Goal: Task Accomplishment & Management: Use online tool/utility

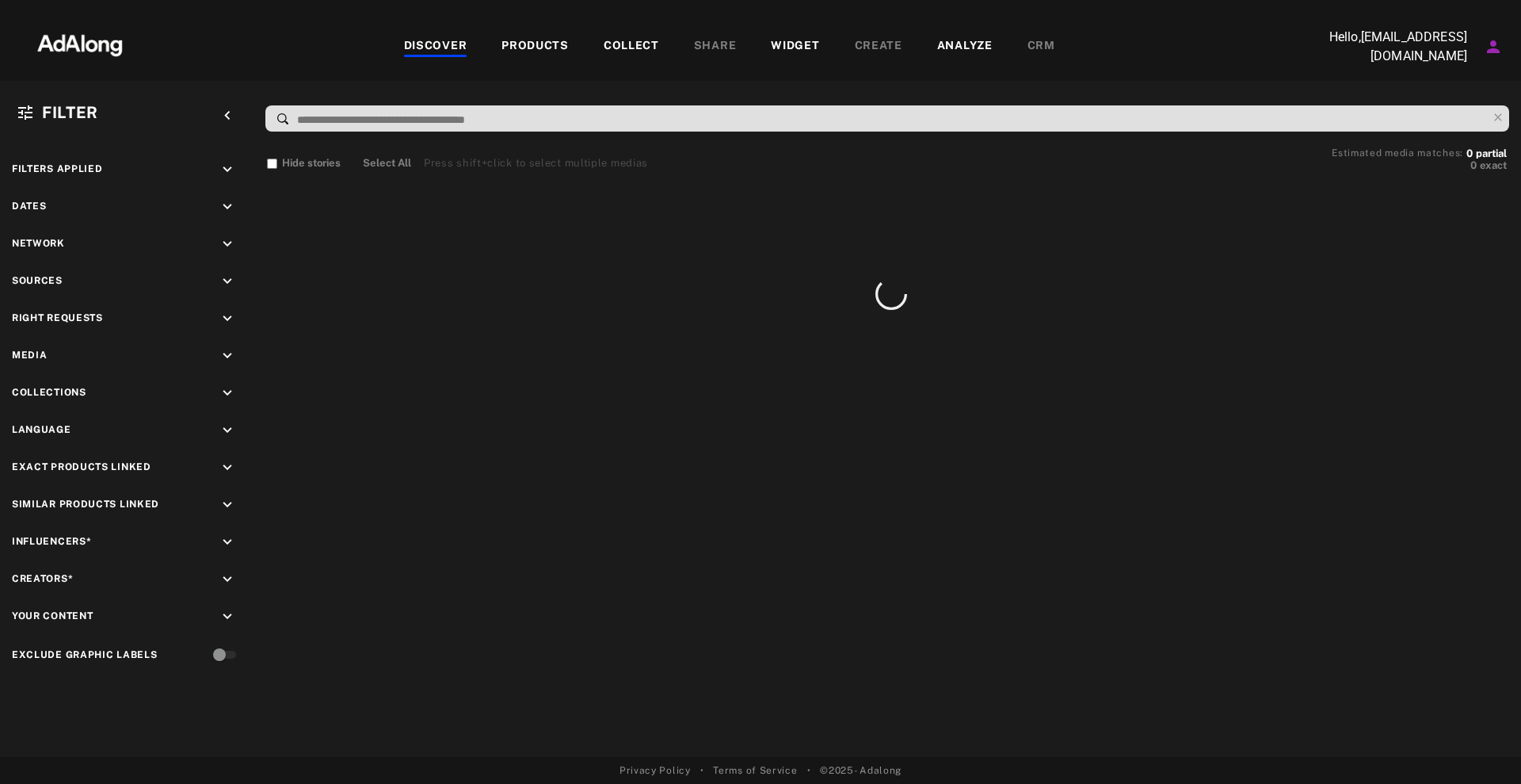
scroll to position [565, 0]
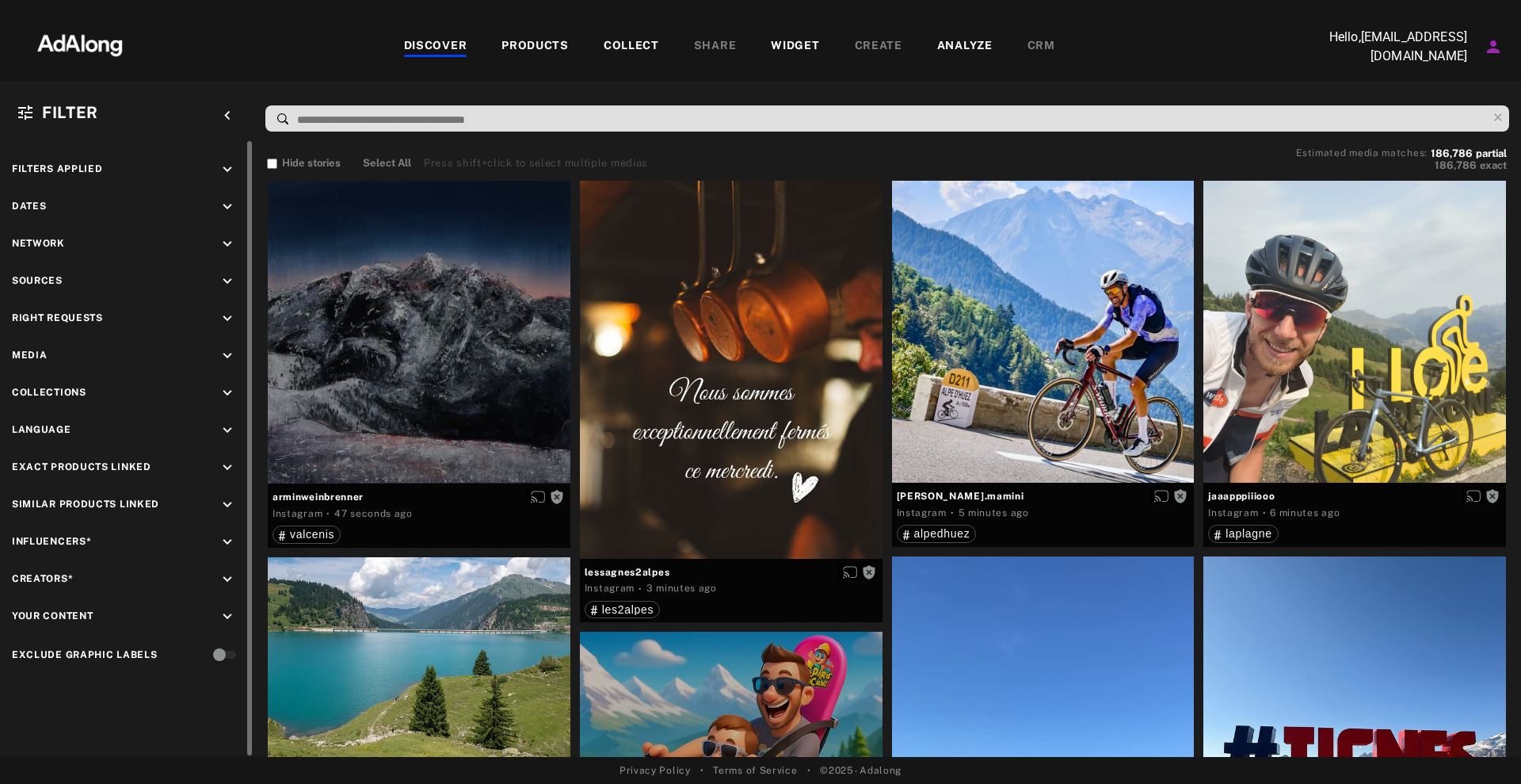
click at [224, 362] on icon "keyboard_arrow_down" at bounding box center [227, 356] width 17 height 17
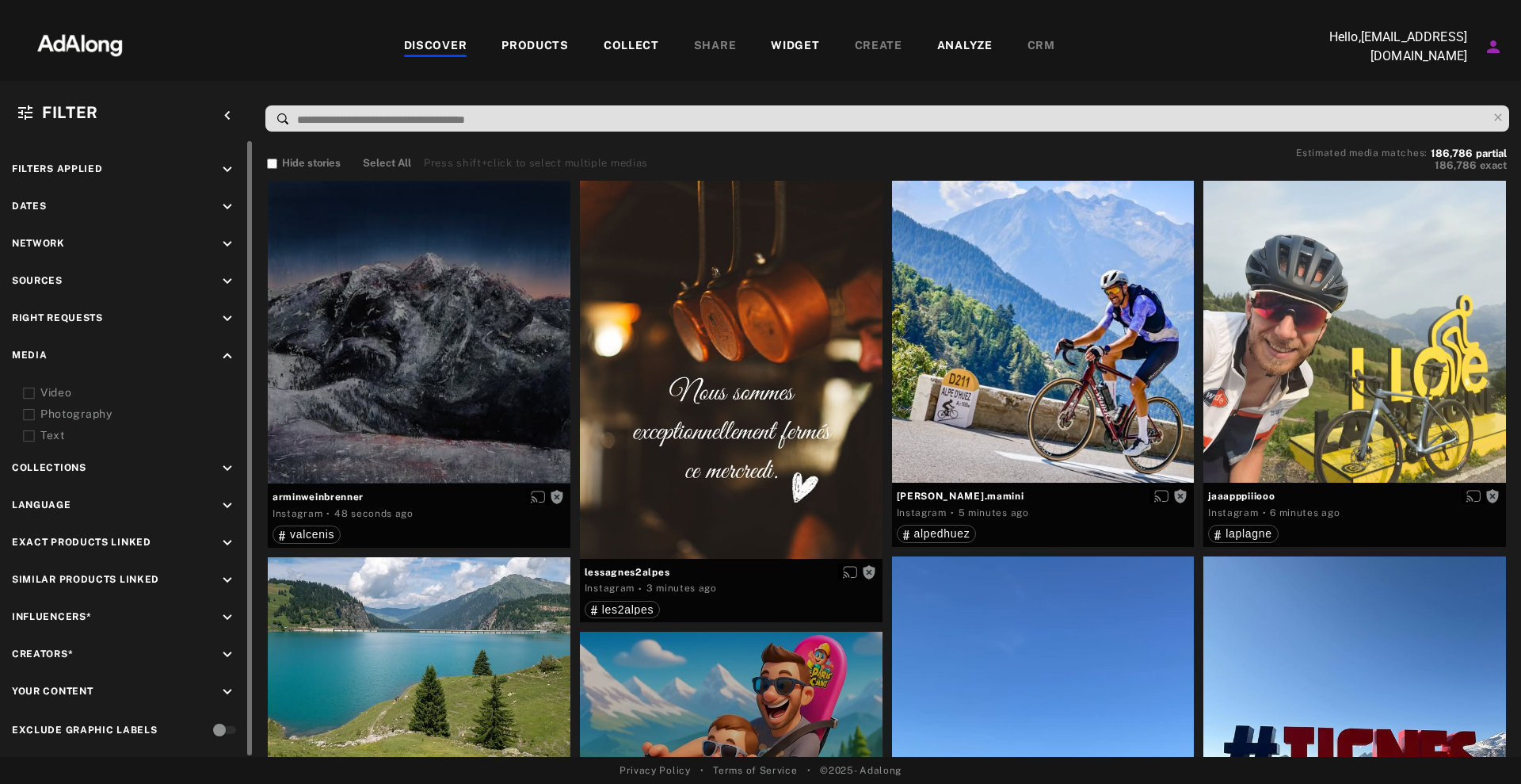
click at [229, 468] on icon "keyboard_arrow_down" at bounding box center [227, 469] width 17 height 17
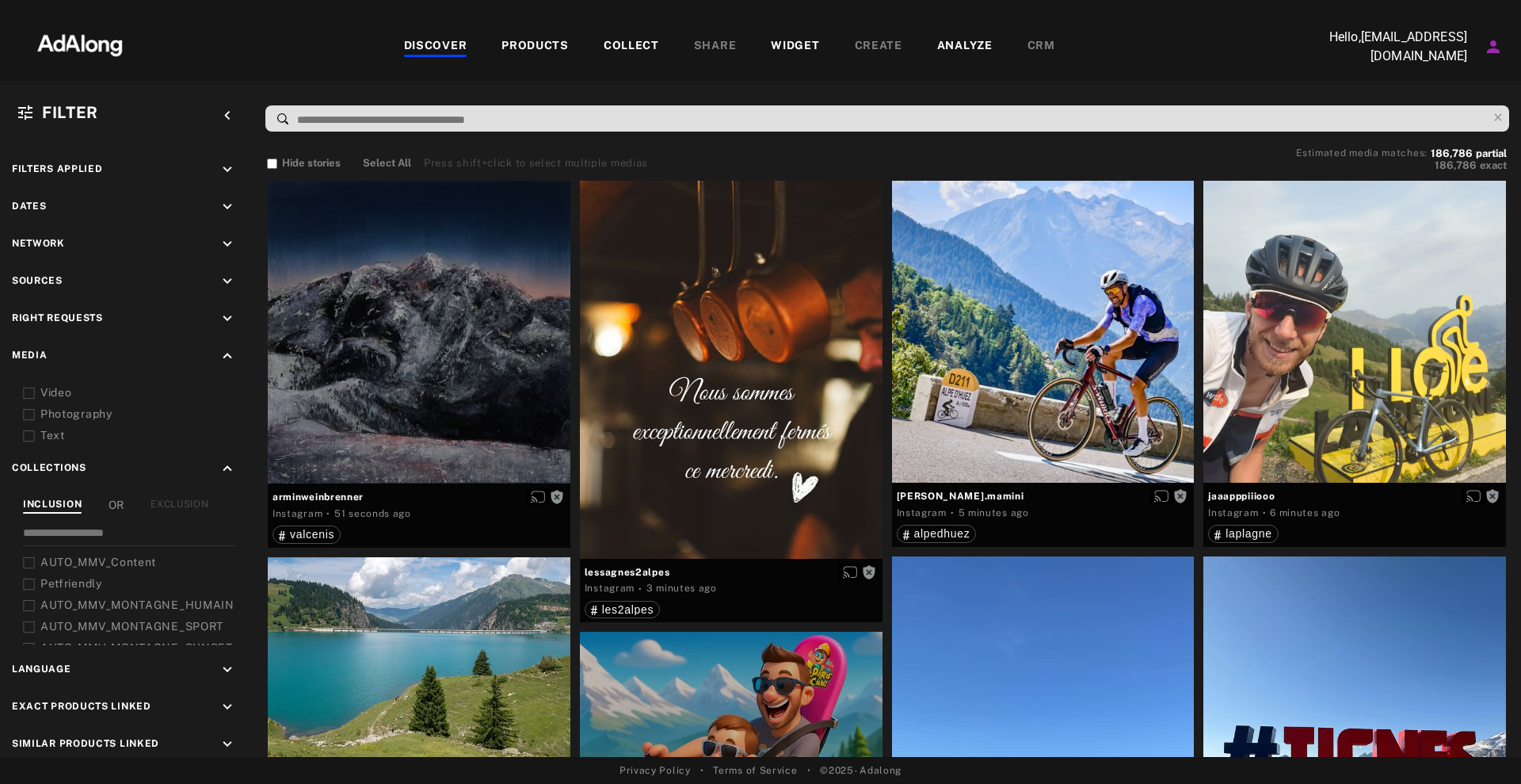
click at [1492, 49] on icon "Account settings" at bounding box center [1494, 46] width 13 height 13
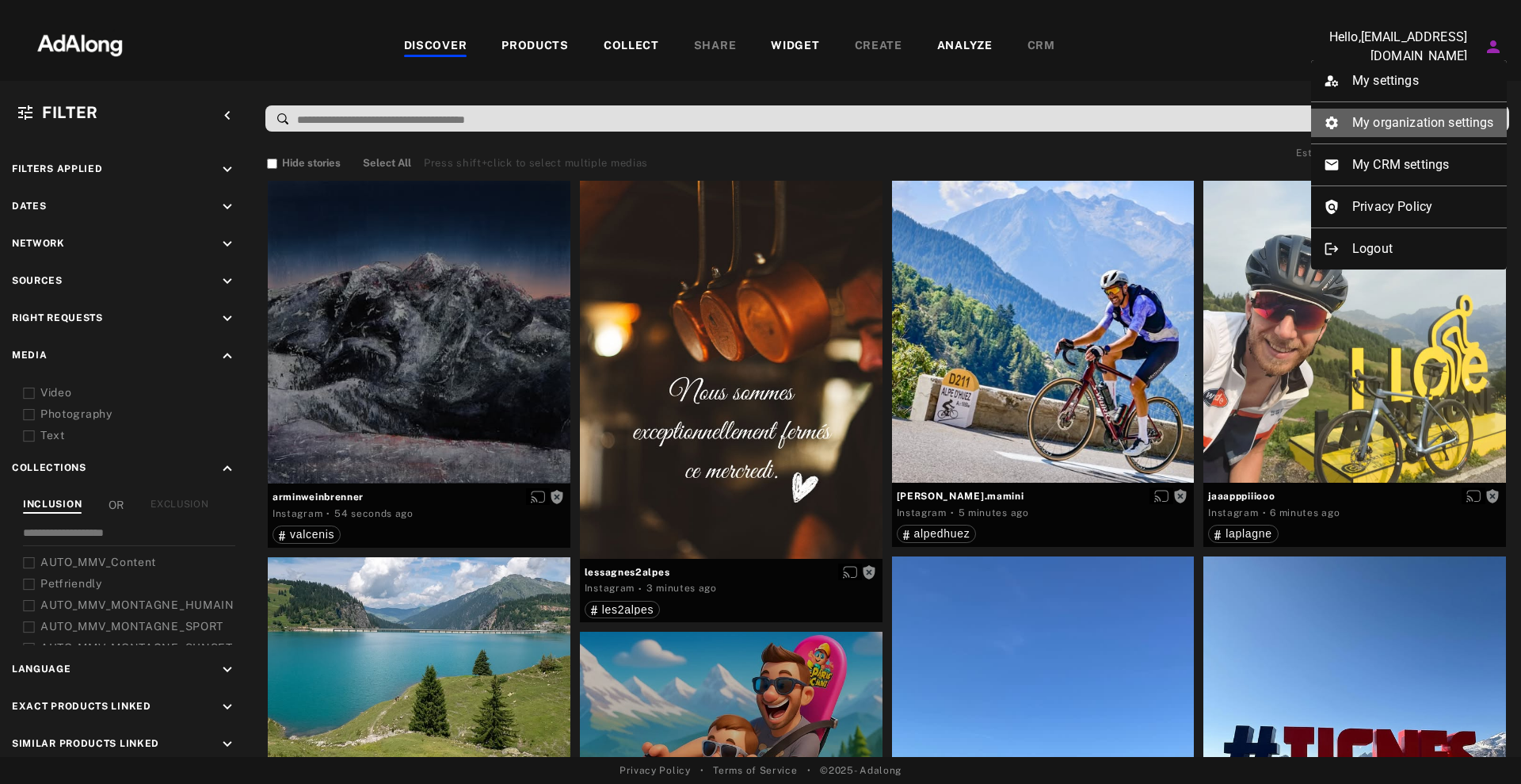
click at [1419, 128] on li "My organization settings" at bounding box center [1409, 122] width 196 height 28
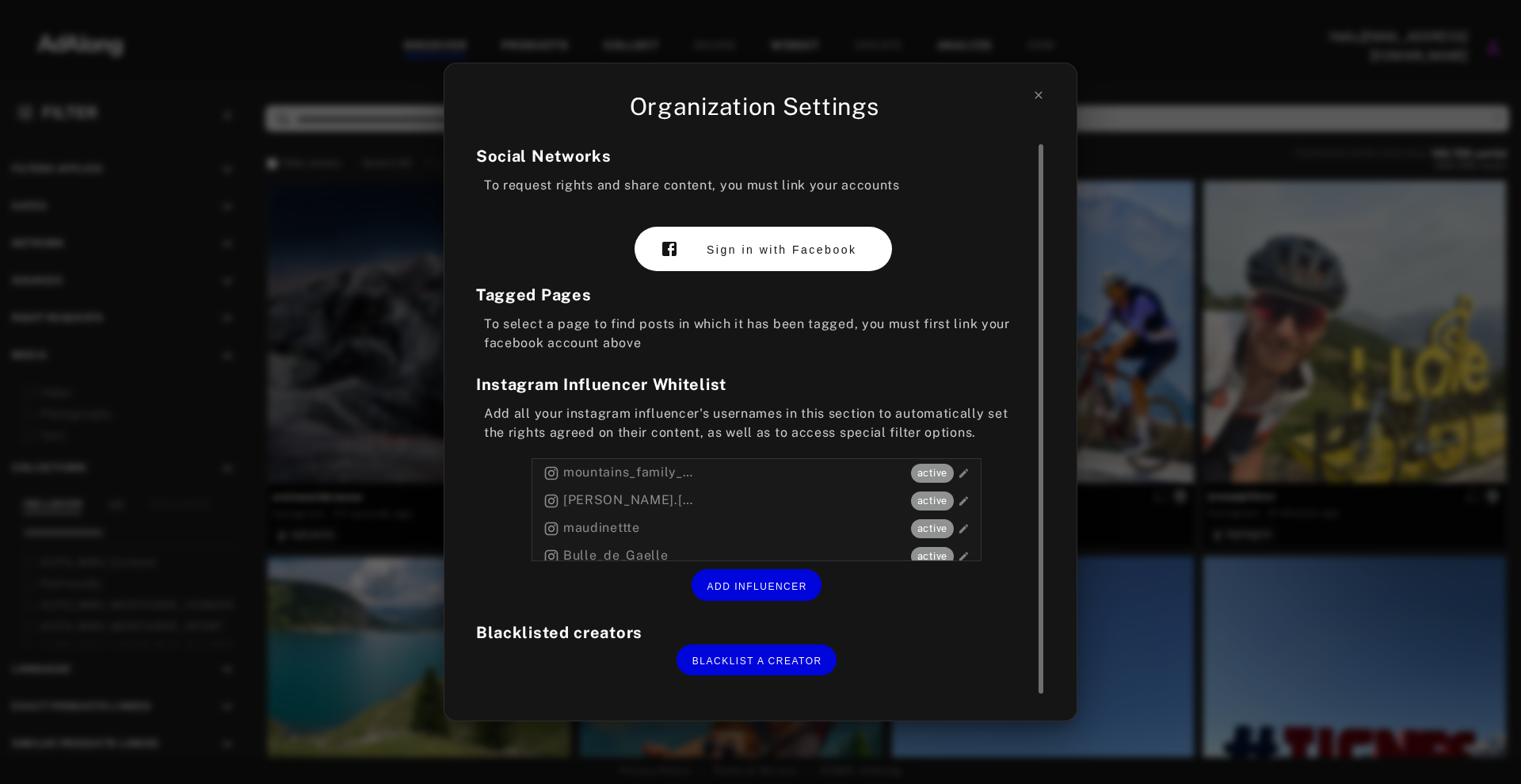
click at [801, 254] on span "Sign in with Facebook" at bounding box center [781, 250] width 150 height 13
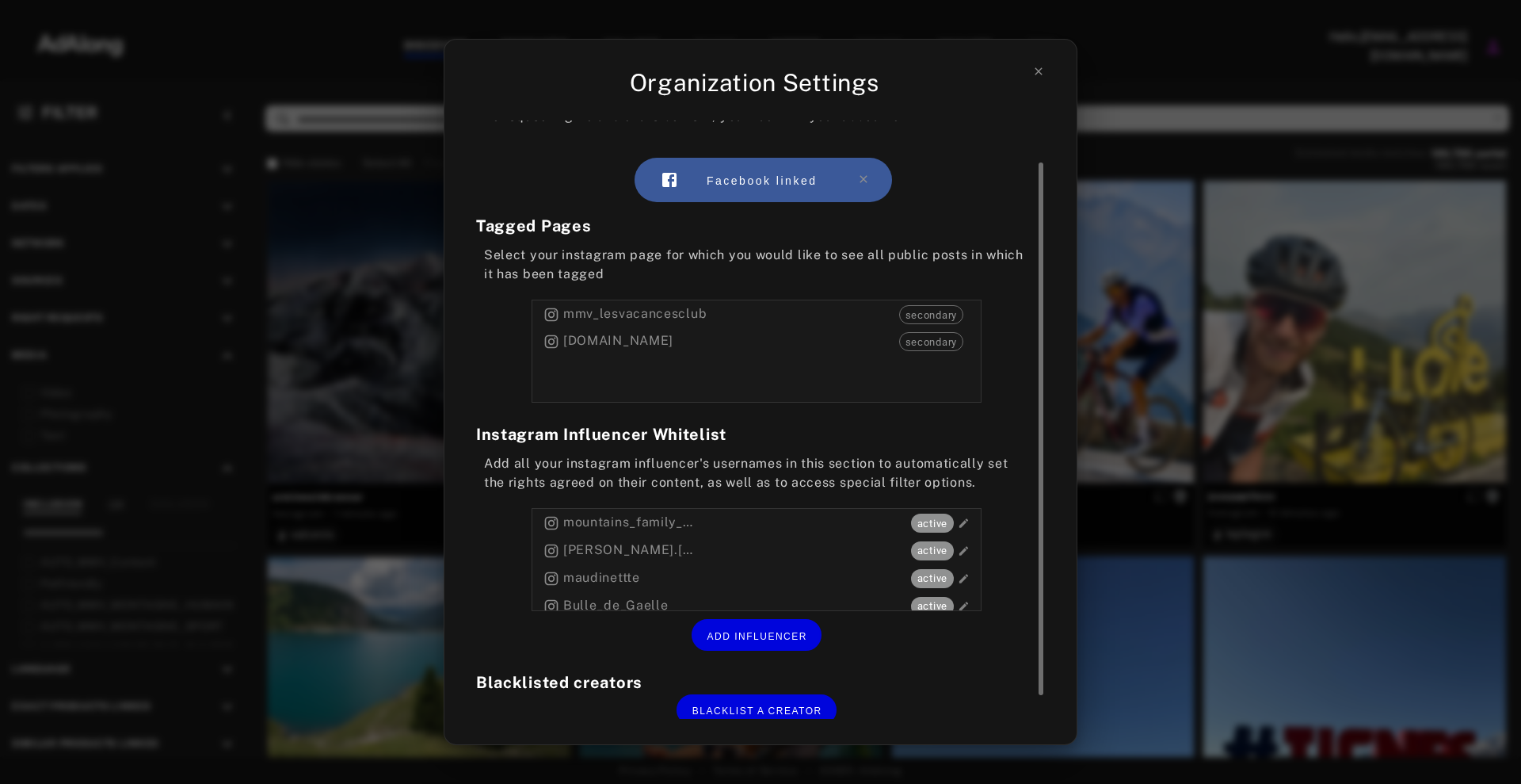
scroll to position [49, 0]
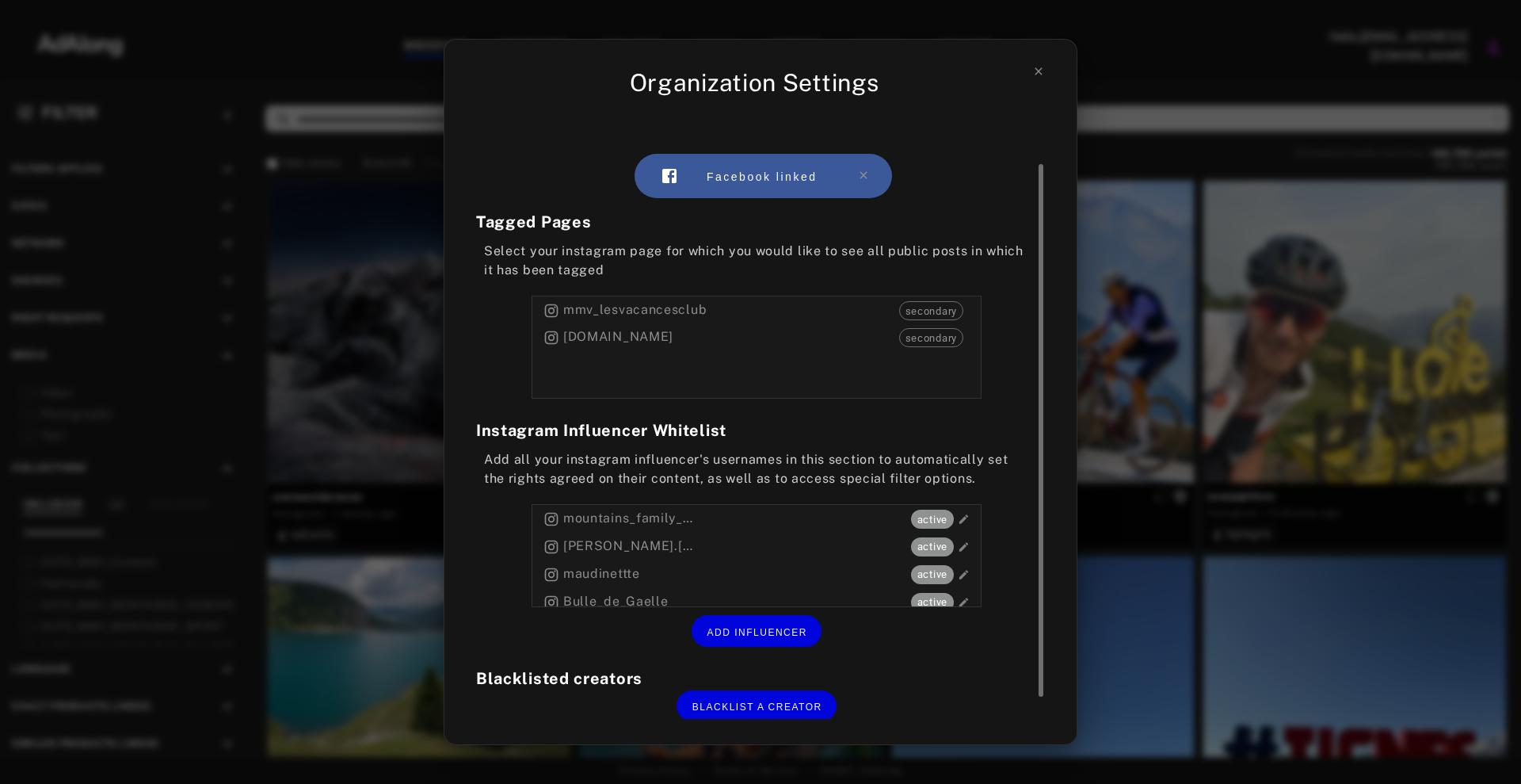
click at [934, 309] on span "secondary" at bounding box center [931, 311] width 62 height 16
click at [814, 313] on div "mmv_lesvacancesclub secondary" at bounding box center [757, 310] width 449 height 27
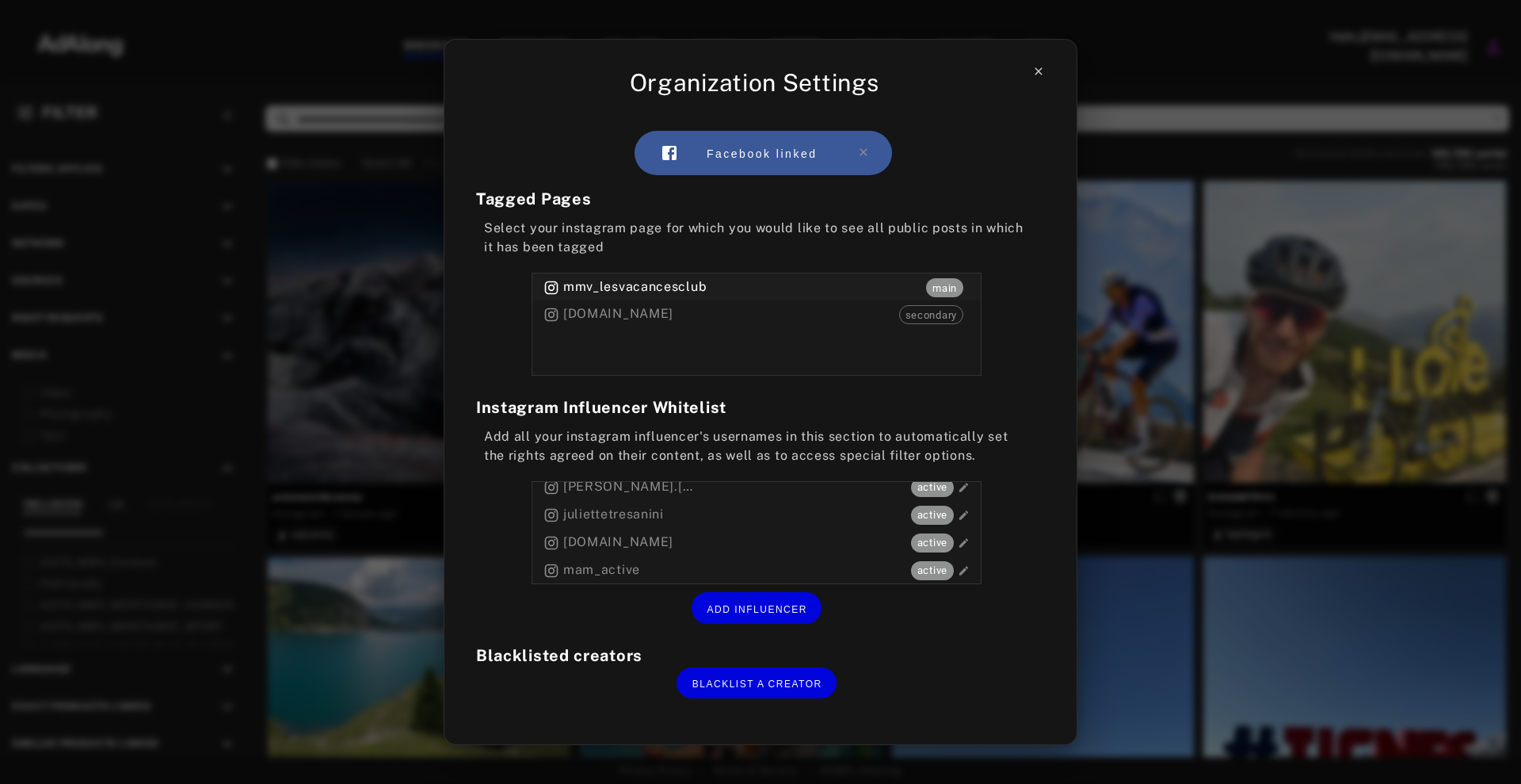
click at [1041, 71] on icon at bounding box center [1039, 71] width 13 height 13
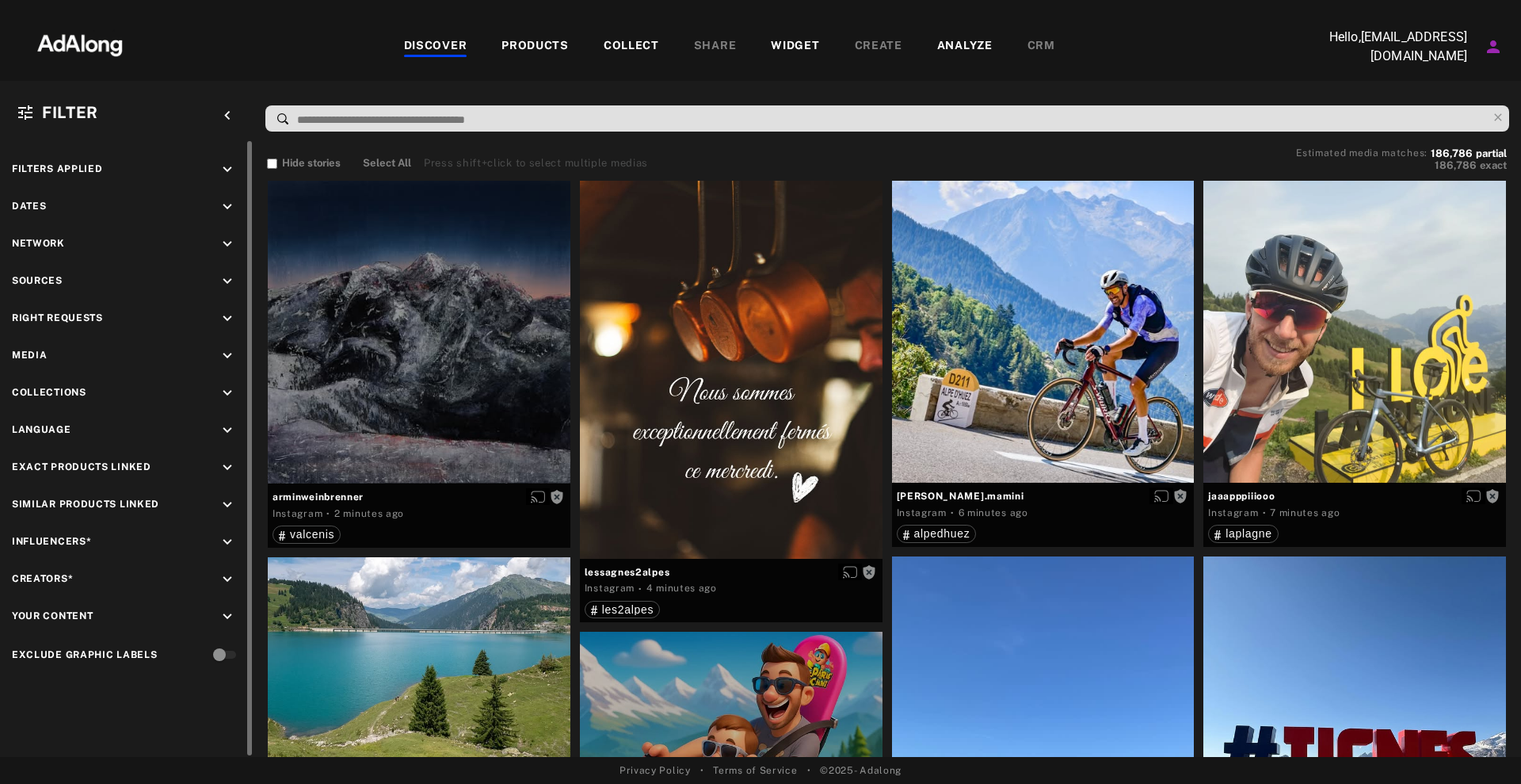
click at [228, 351] on icon "keyboard_arrow_down" at bounding box center [227, 356] width 17 height 17
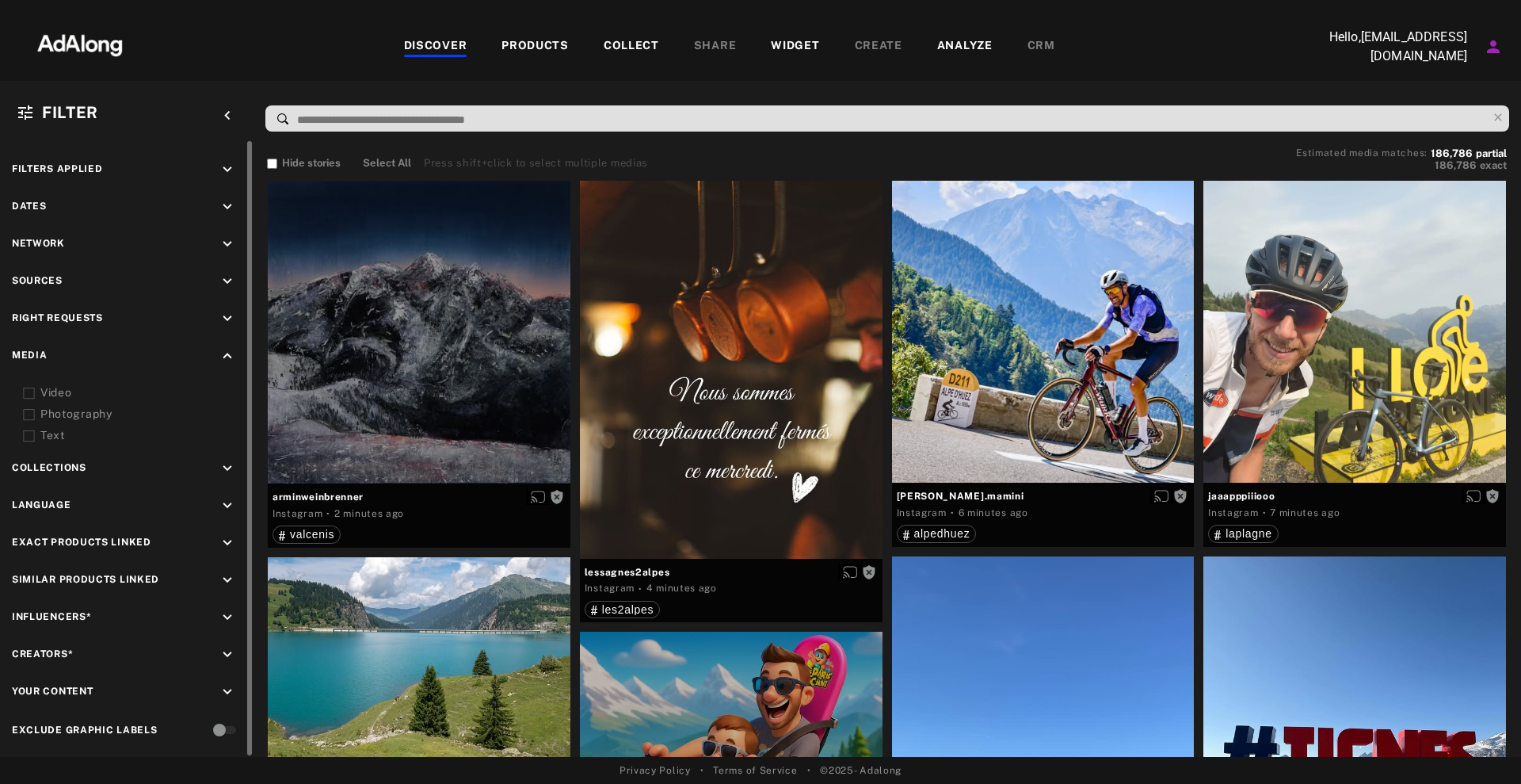
click at [225, 315] on icon "keyboard_arrow_down" at bounding box center [227, 318] width 17 height 17
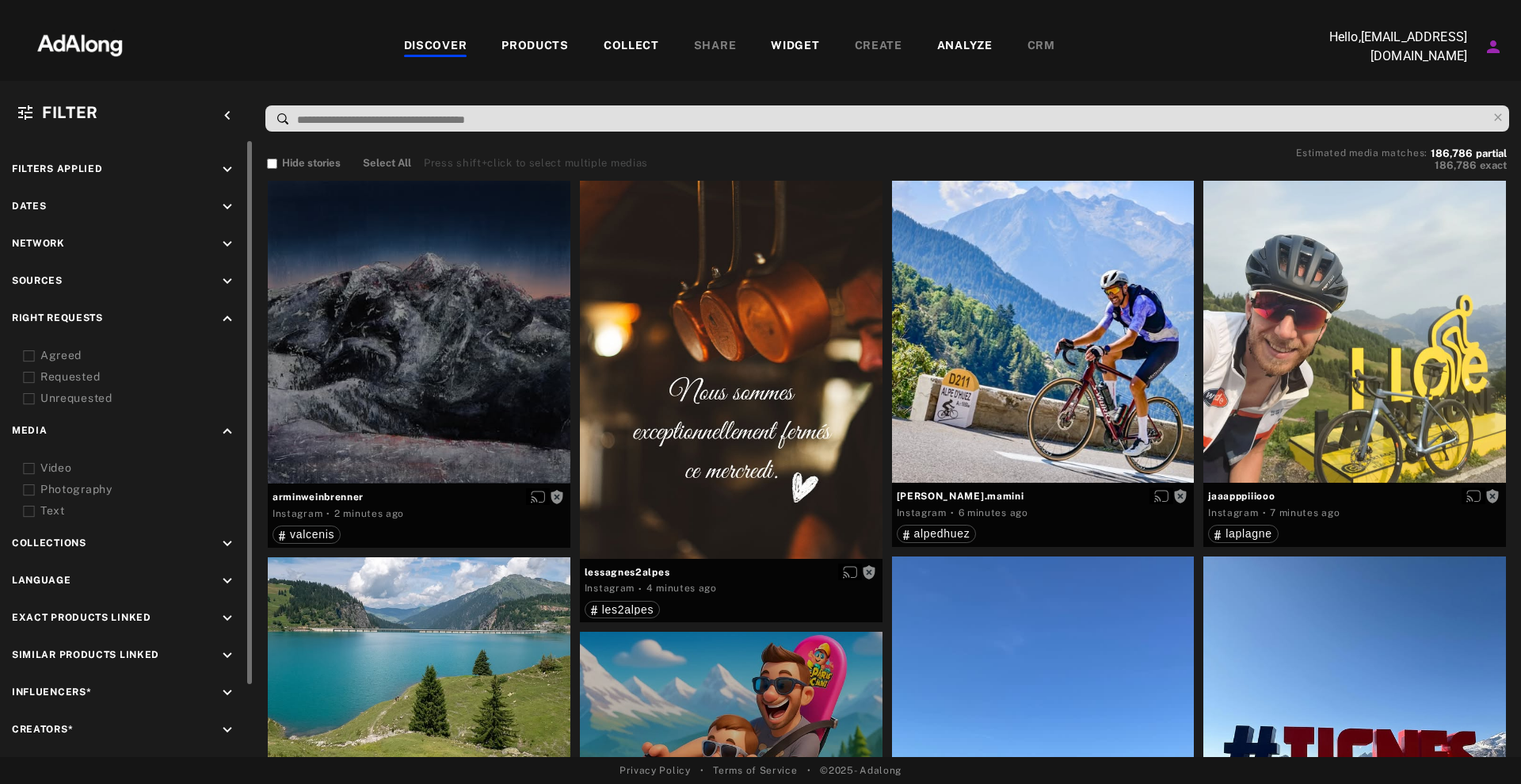
click at [220, 275] on icon "keyboard_arrow_down" at bounding box center [227, 281] width 17 height 17
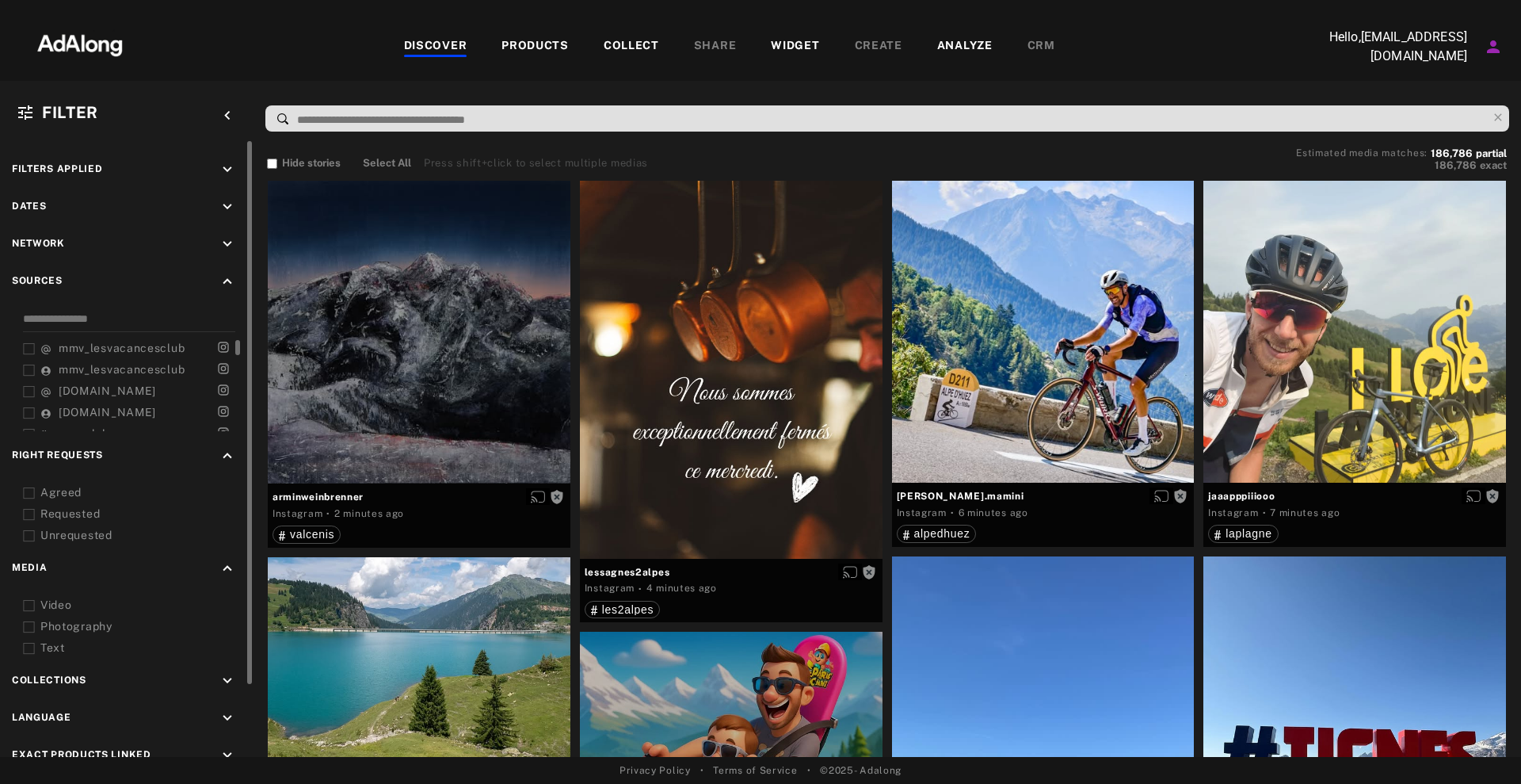
click at [139, 349] on span "mmv_lesvacancesclub" at bounding box center [121, 347] width 126 height 13
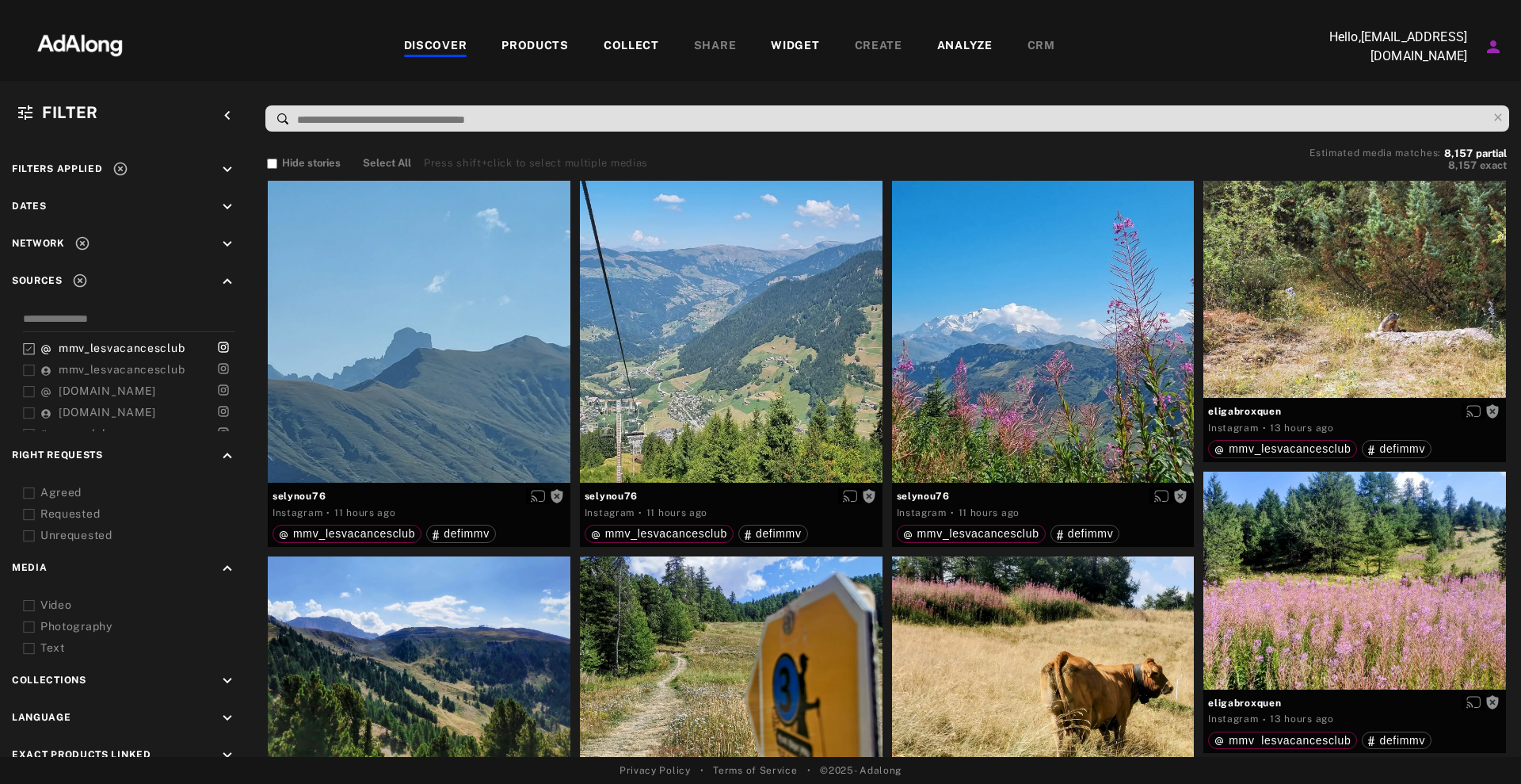
click at [848, 85] on div "Filter keyboard_arrow_left Filters applied keyboard_arrow_down Dates keyboard_a…" at bounding box center [760, 419] width 1521 height 676
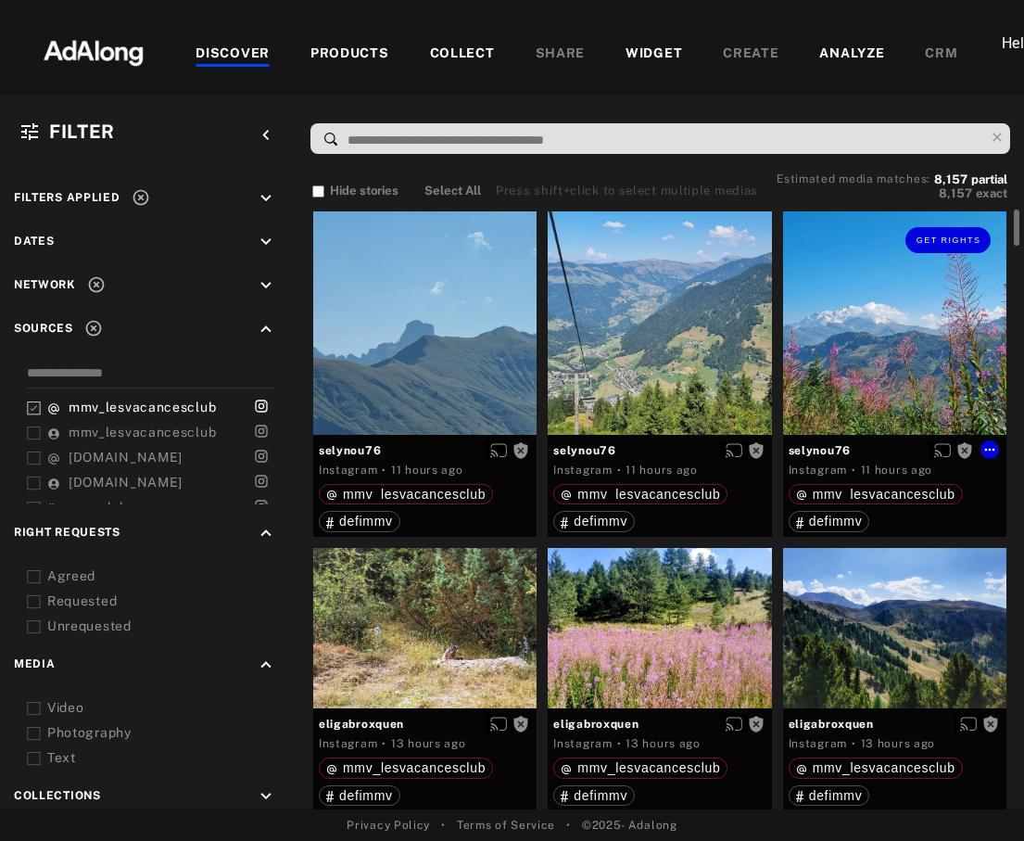
click at [931, 303] on div "Get rights" at bounding box center [894, 322] width 223 height 223
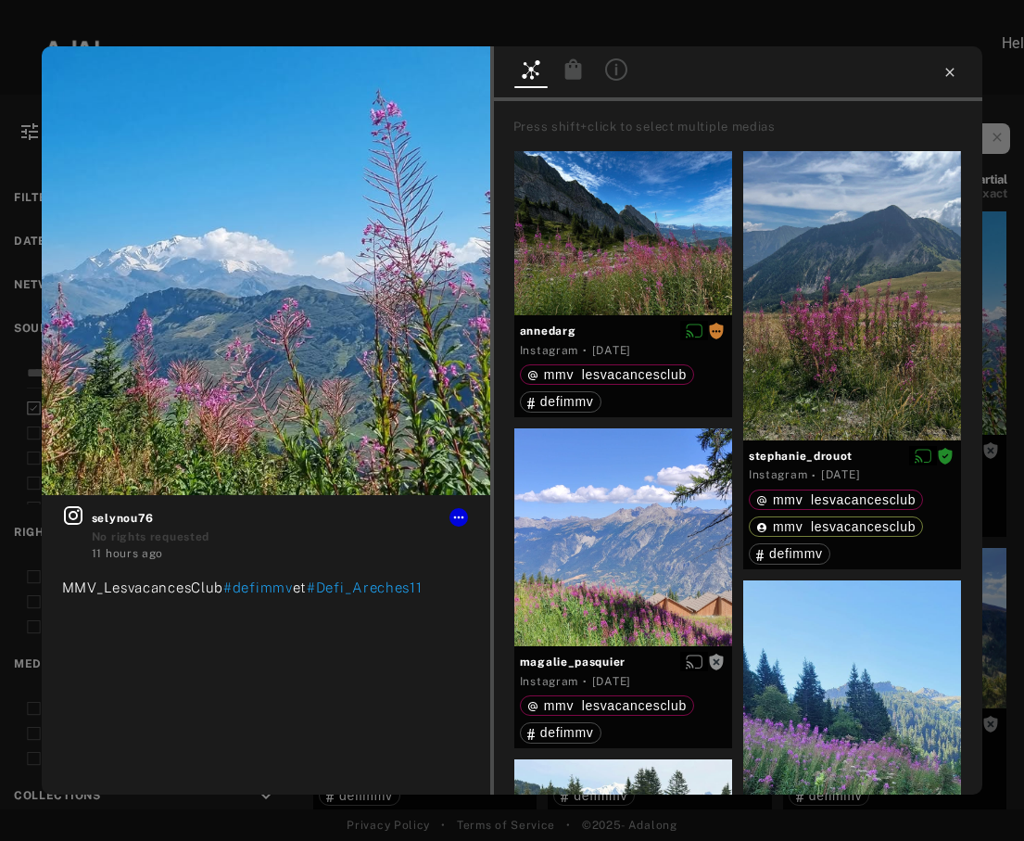
click at [956, 71] on icon at bounding box center [950, 72] width 15 height 15
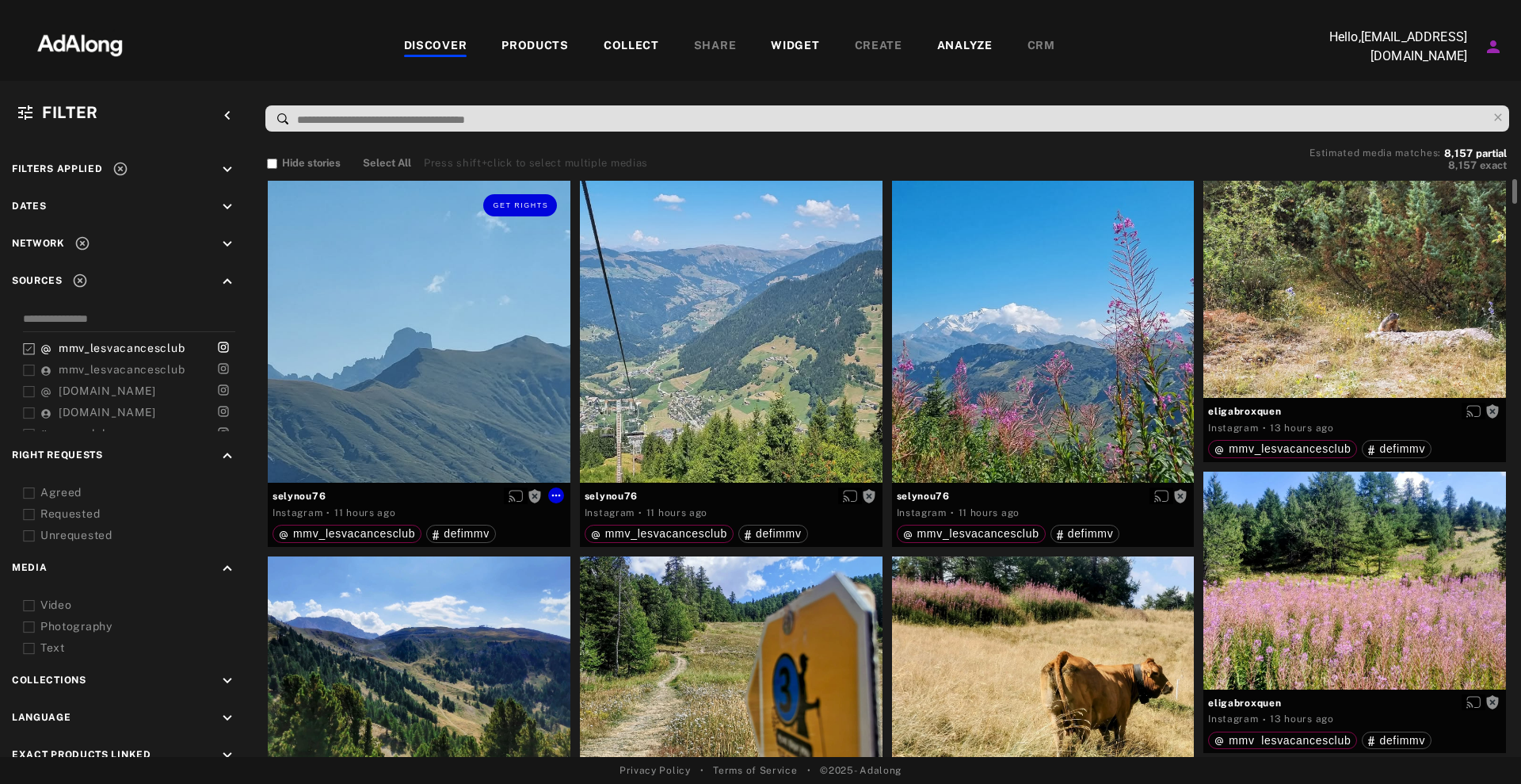
click at [321, 359] on div "Get rights" at bounding box center [419, 332] width 303 height 303
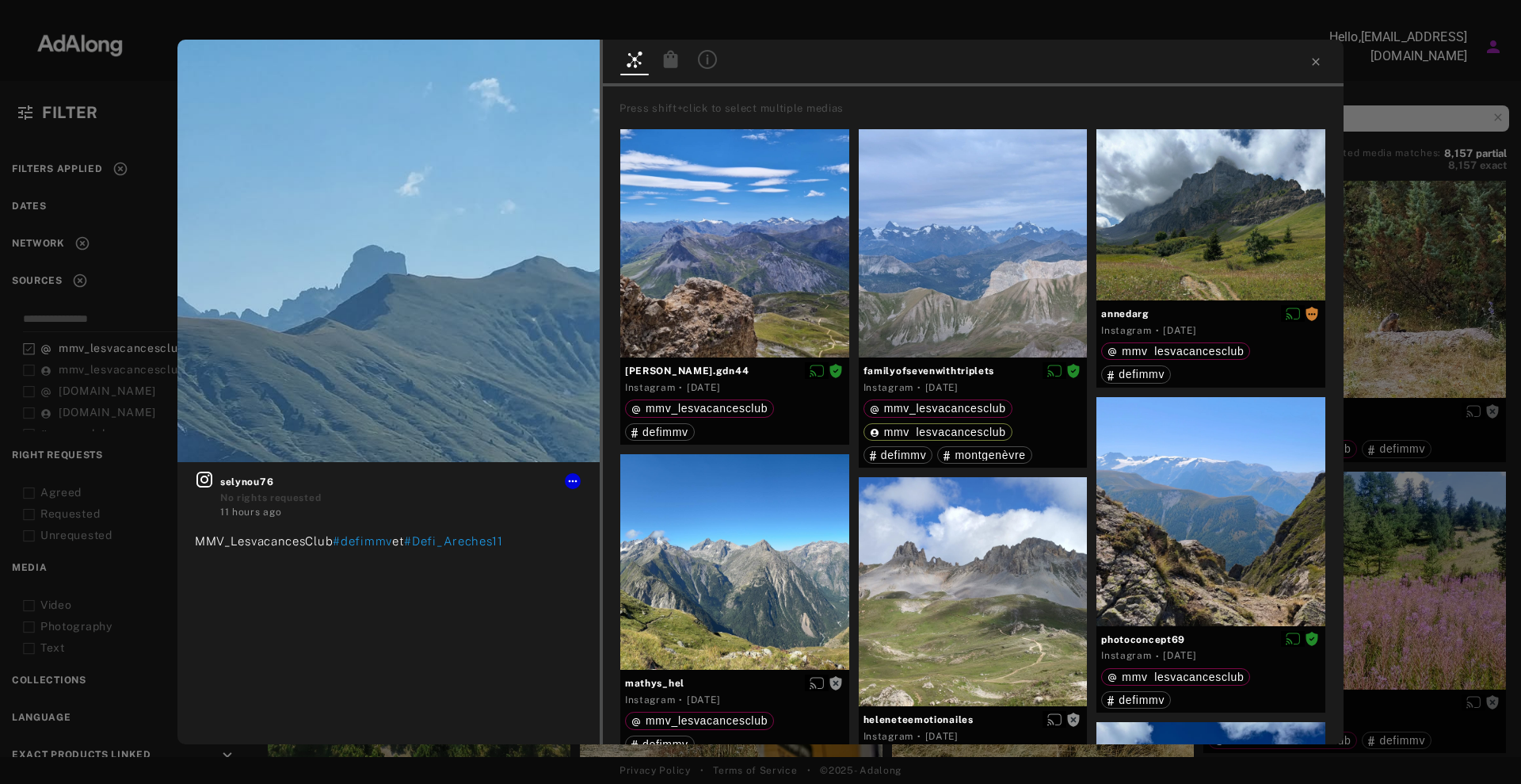
click at [1413, 297] on div "Get rights selynou76 No rights requested 11 hours ago MMV_LesvacancesClub #defi…" at bounding box center [760, 392] width 1521 height 784
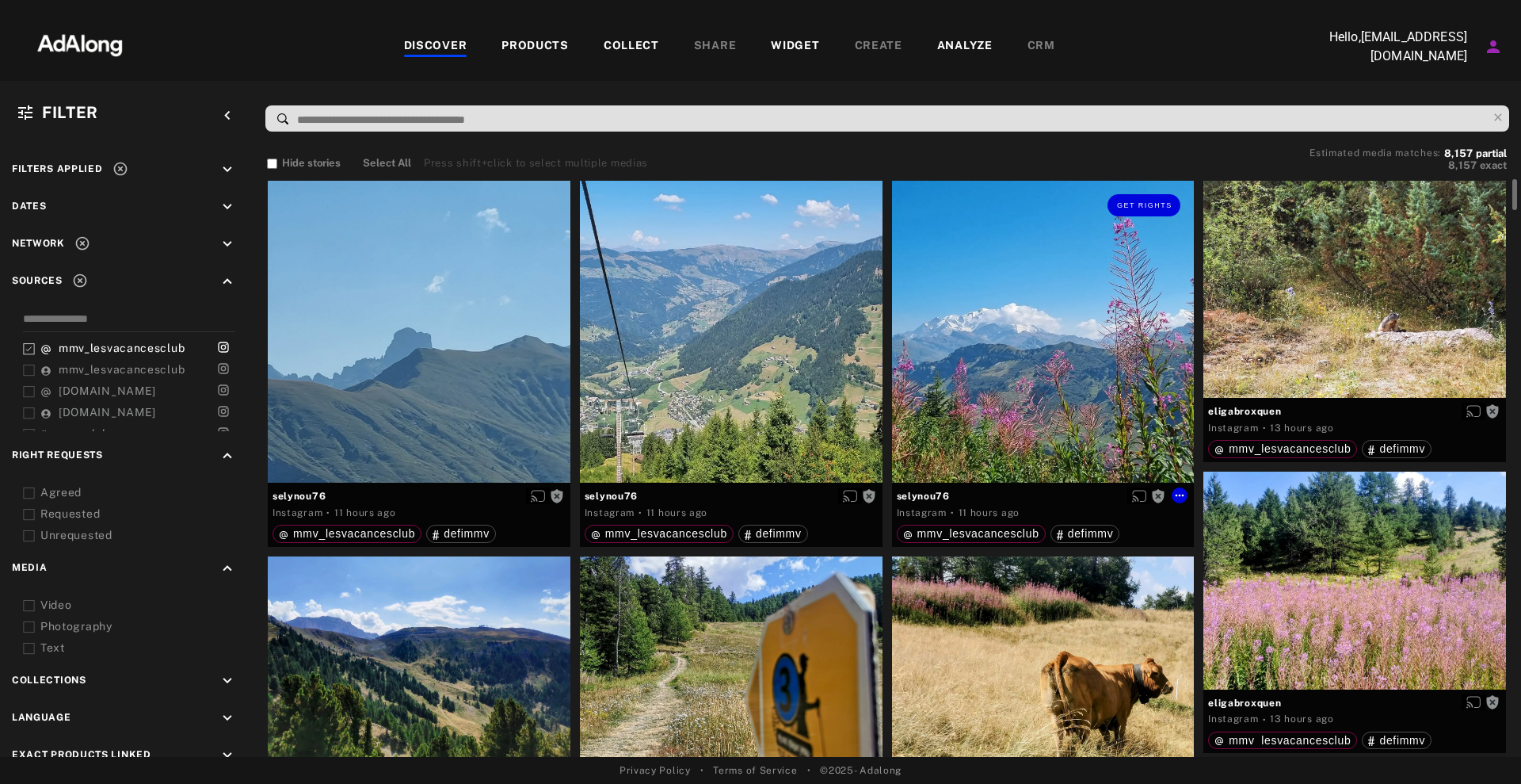
click at [1067, 350] on div "Get rights" at bounding box center [1044, 332] width 303 height 303
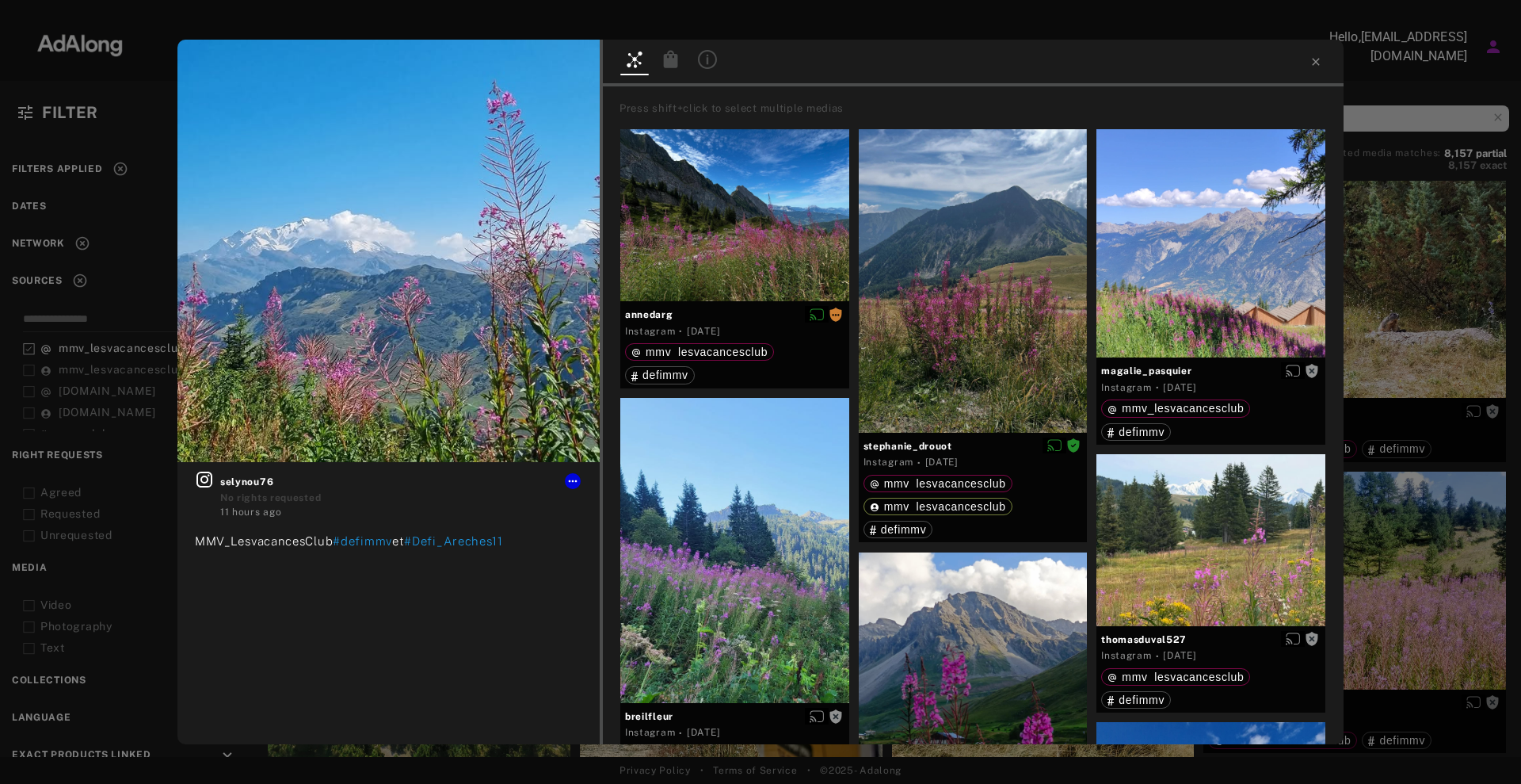
click at [1423, 309] on div "Get rights selynou76 No rights requested 11 hours ago MMV_LesvacancesClub #defi…" at bounding box center [760, 392] width 1521 height 784
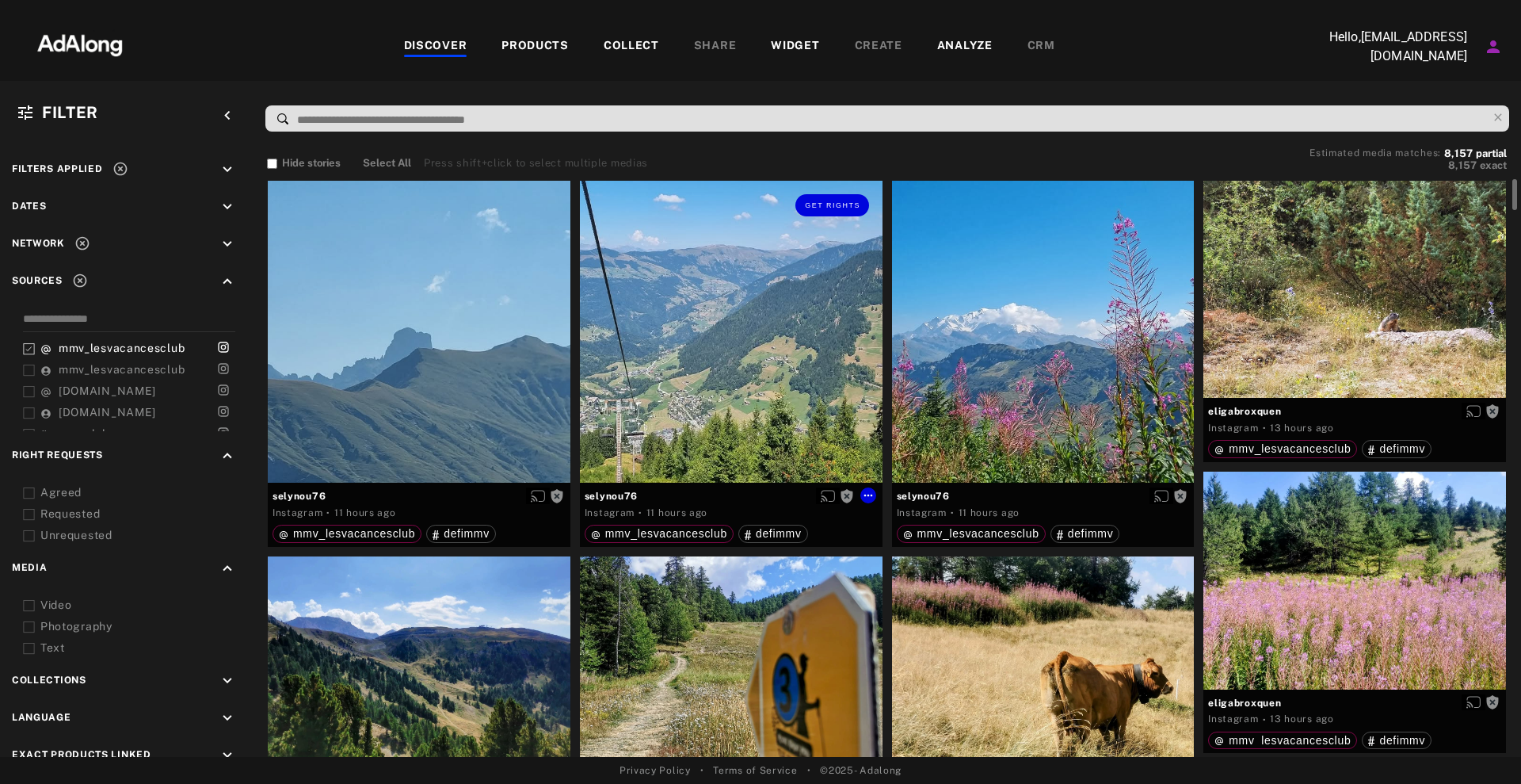
click at [624, 404] on div "Get rights" at bounding box center [731, 332] width 303 height 303
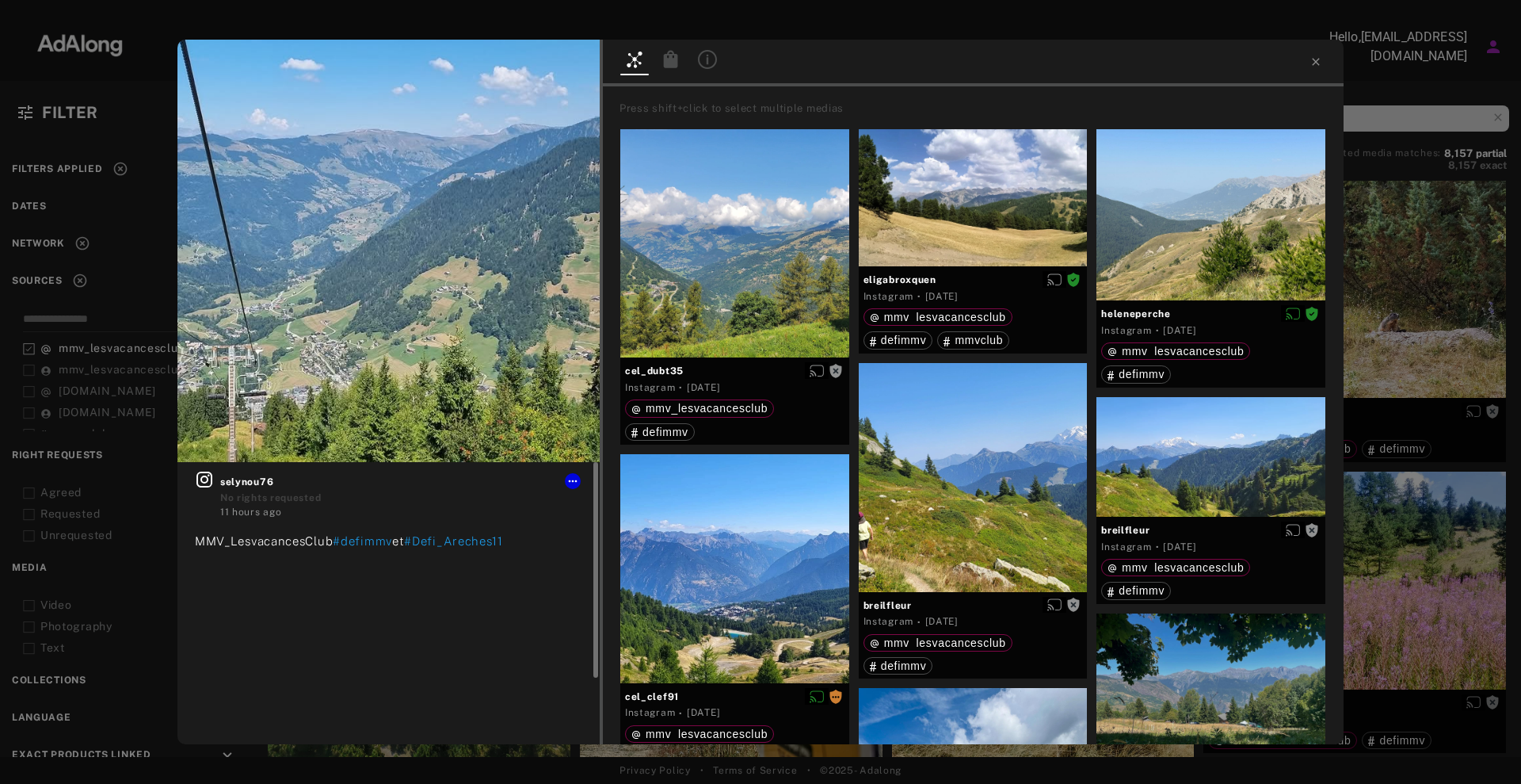
drag, startPoint x: 1316, startPoint y: 62, endPoint x: 525, endPoint y: 532, distance: 920.1
click at [525, 532] on div "Get rights selynou76 No rights requested 11 hours ago MMV_LesvacancesClub #defi…" at bounding box center [761, 392] width 1166 height 704
click at [1390, 340] on div "Get rights selynou76 No rights requested 11 hours ago MMV_LesvacancesClub #defi…" at bounding box center [760, 392] width 1521 height 784
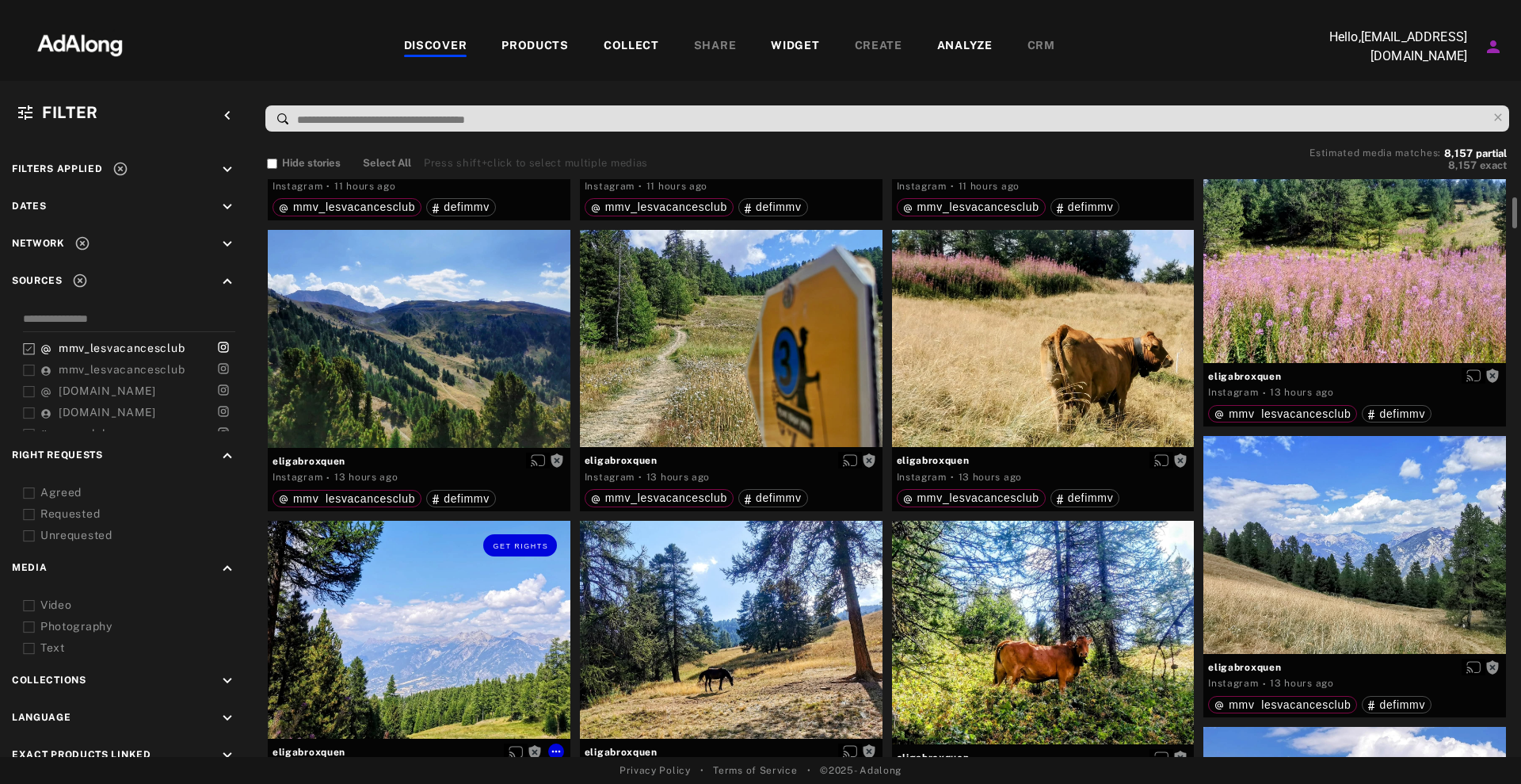
scroll to position [327, 0]
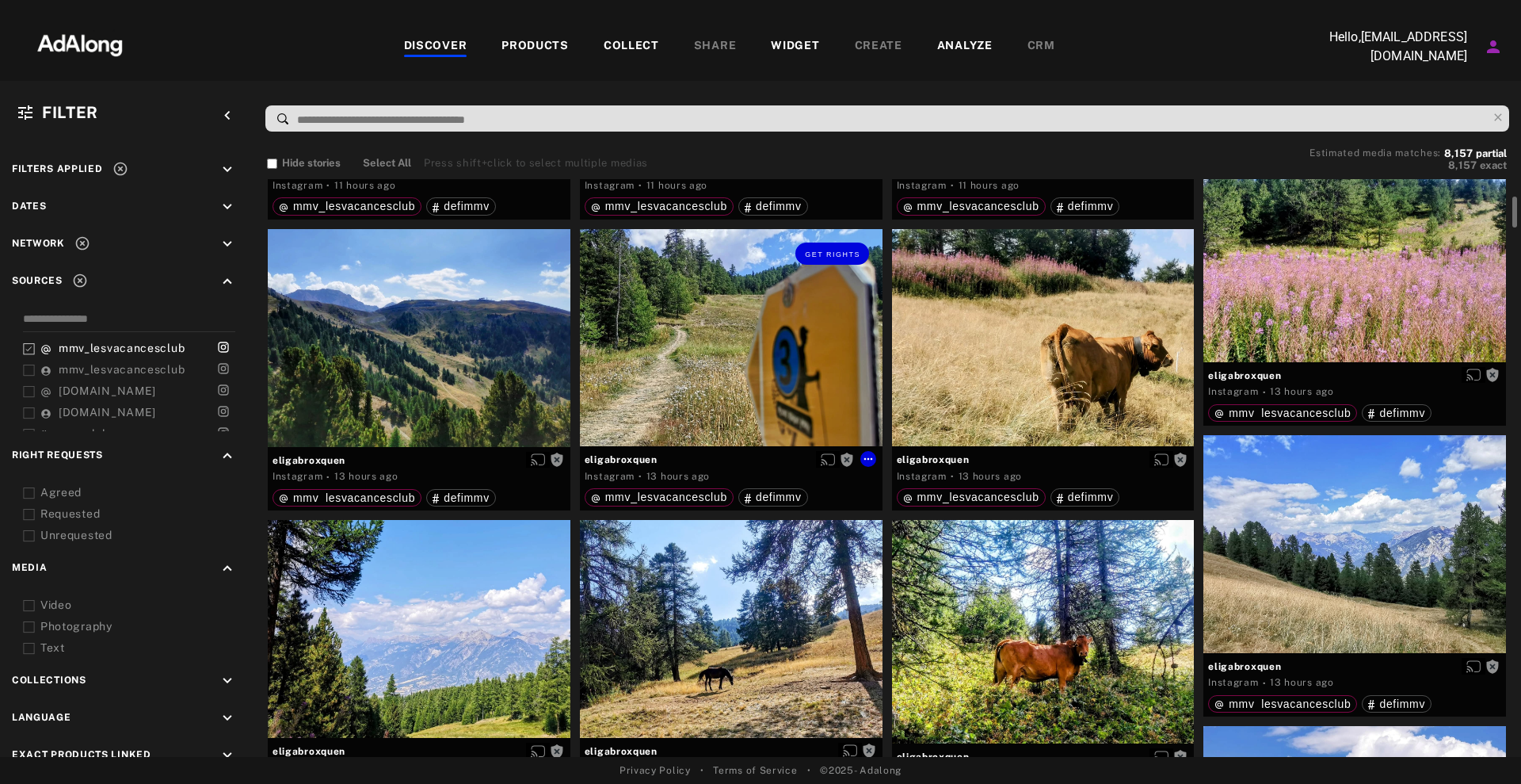
click at [727, 311] on div "Get rights" at bounding box center [731, 338] width 303 height 218
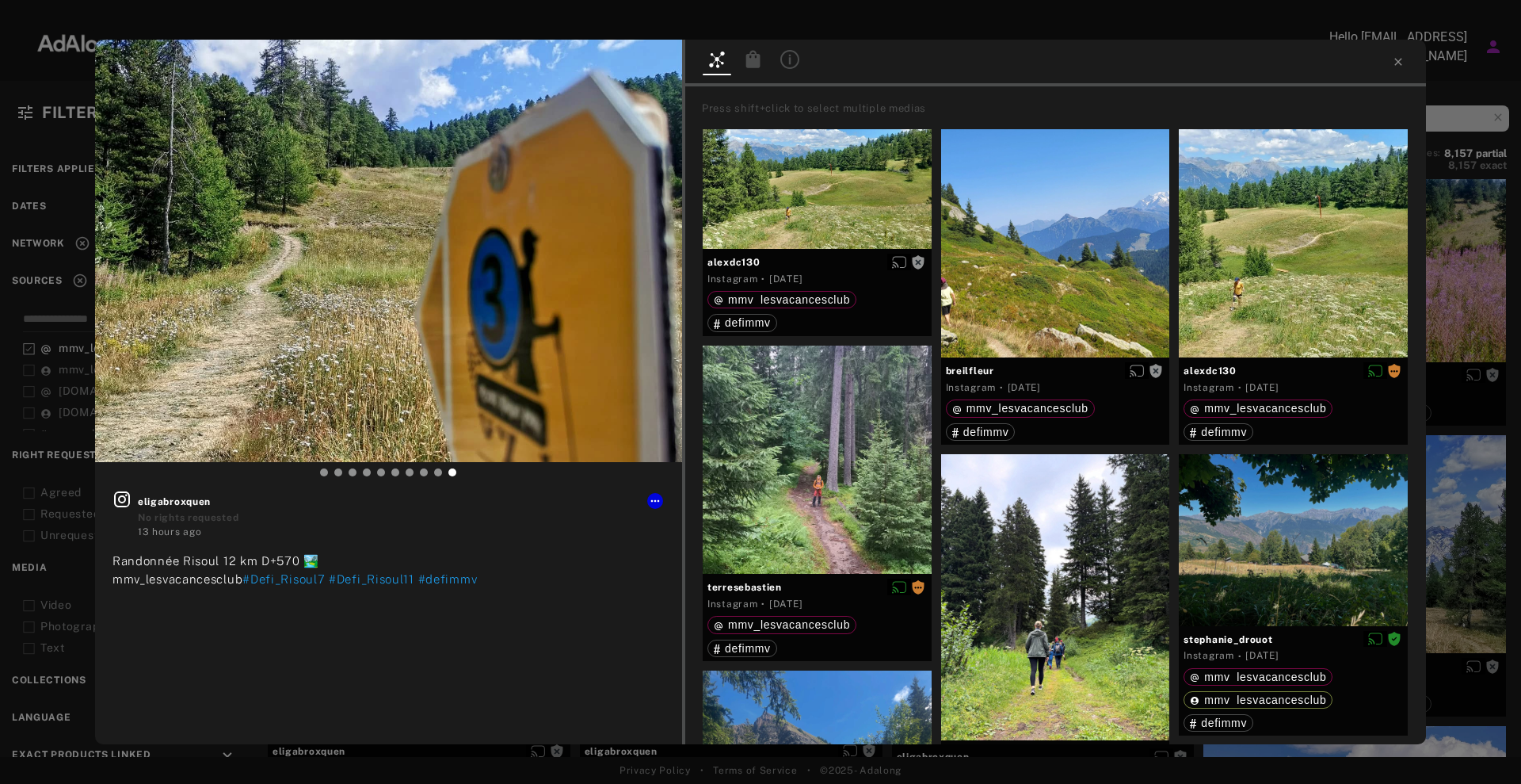
click at [1456, 278] on div "Get rights eligabroxquen No rights requested 13 hours ago Randonnée Risoul 12 k…" at bounding box center [760, 392] width 1521 height 784
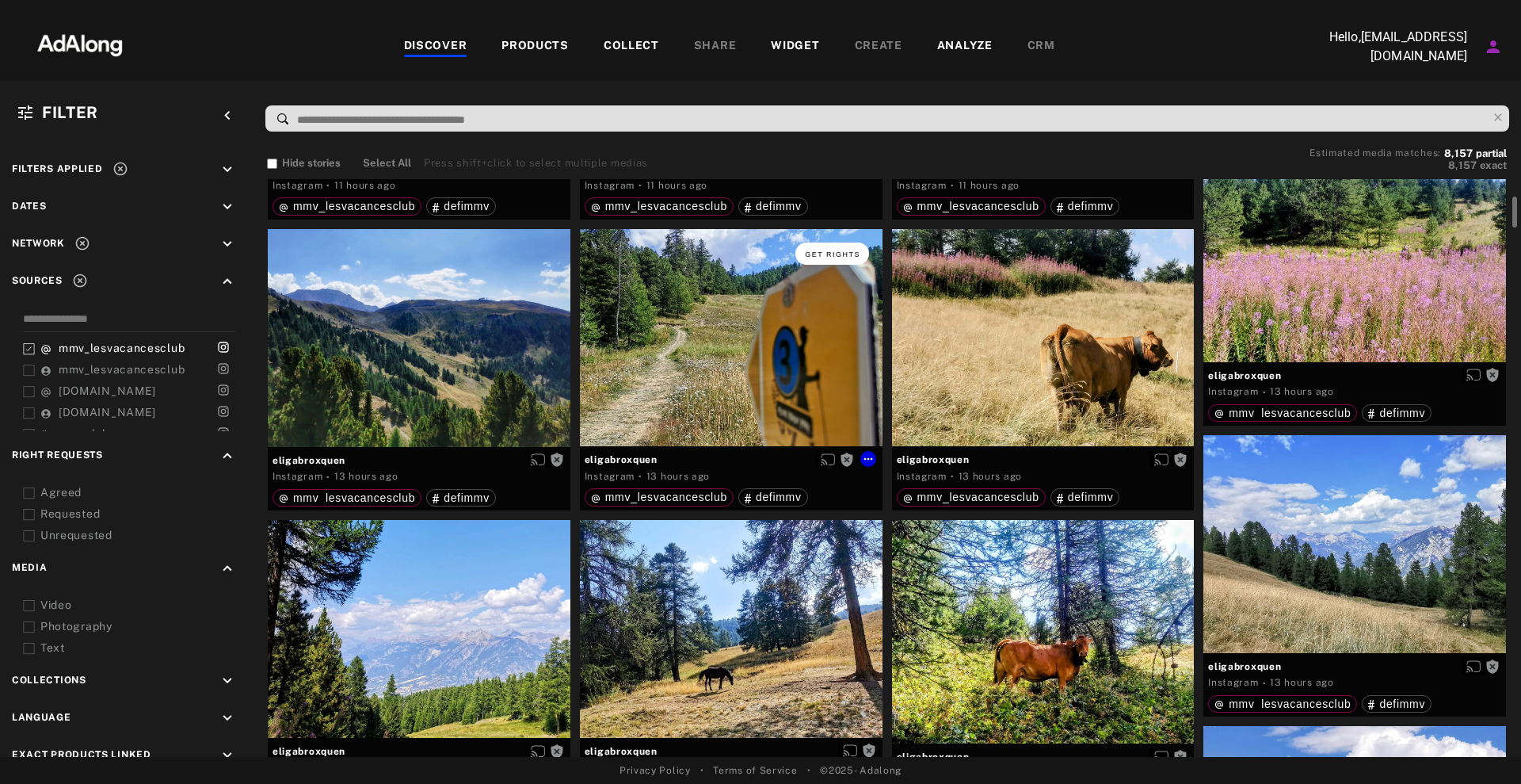
click at [835, 254] on span "Get rights" at bounding box center [833, 254] width 56 height 8
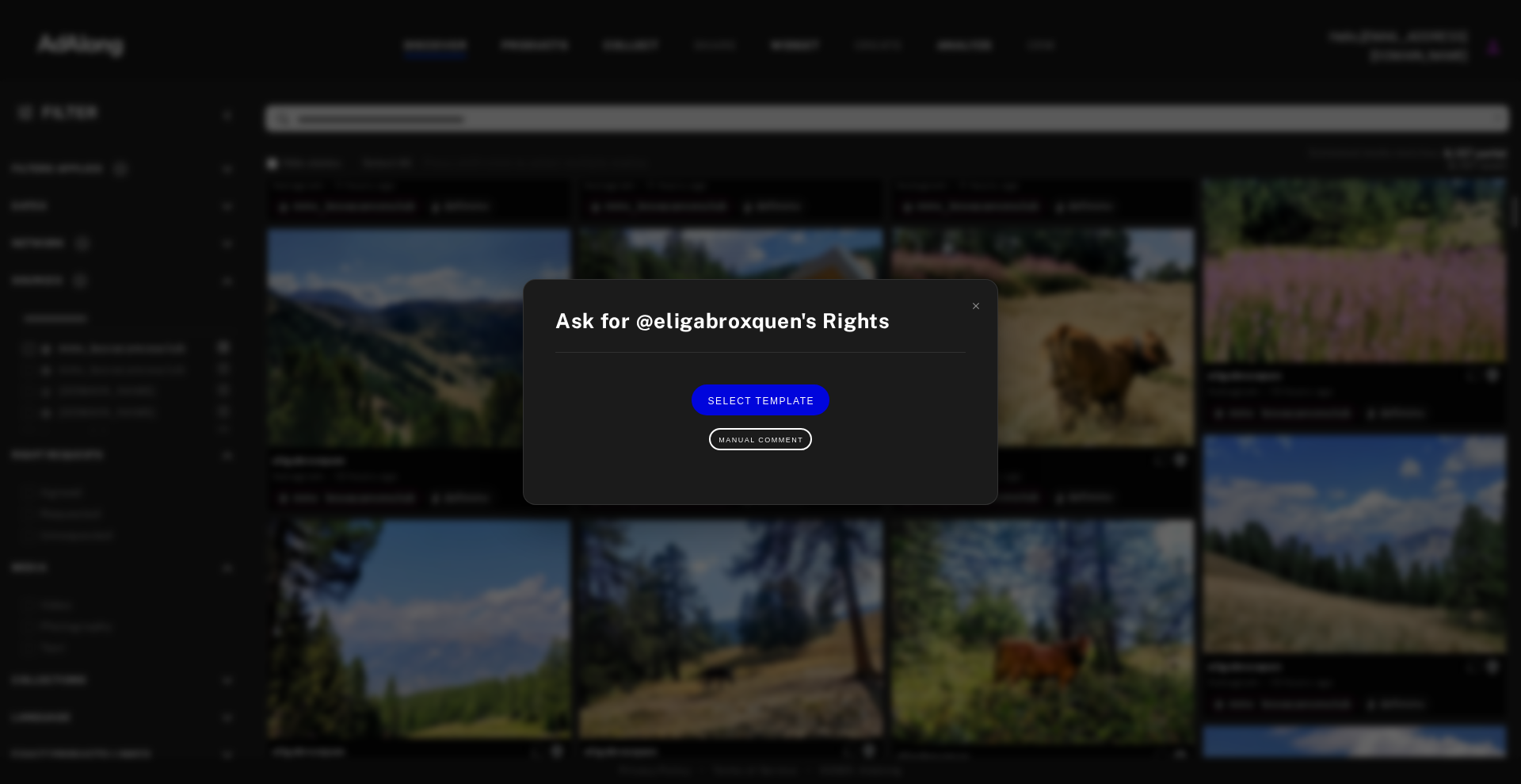
click at [979, 298] on div at bounding box center [976, 305] width 11 height 19
click at [979, 301] on icon at bounding box center [976, 305] width 11 height 11
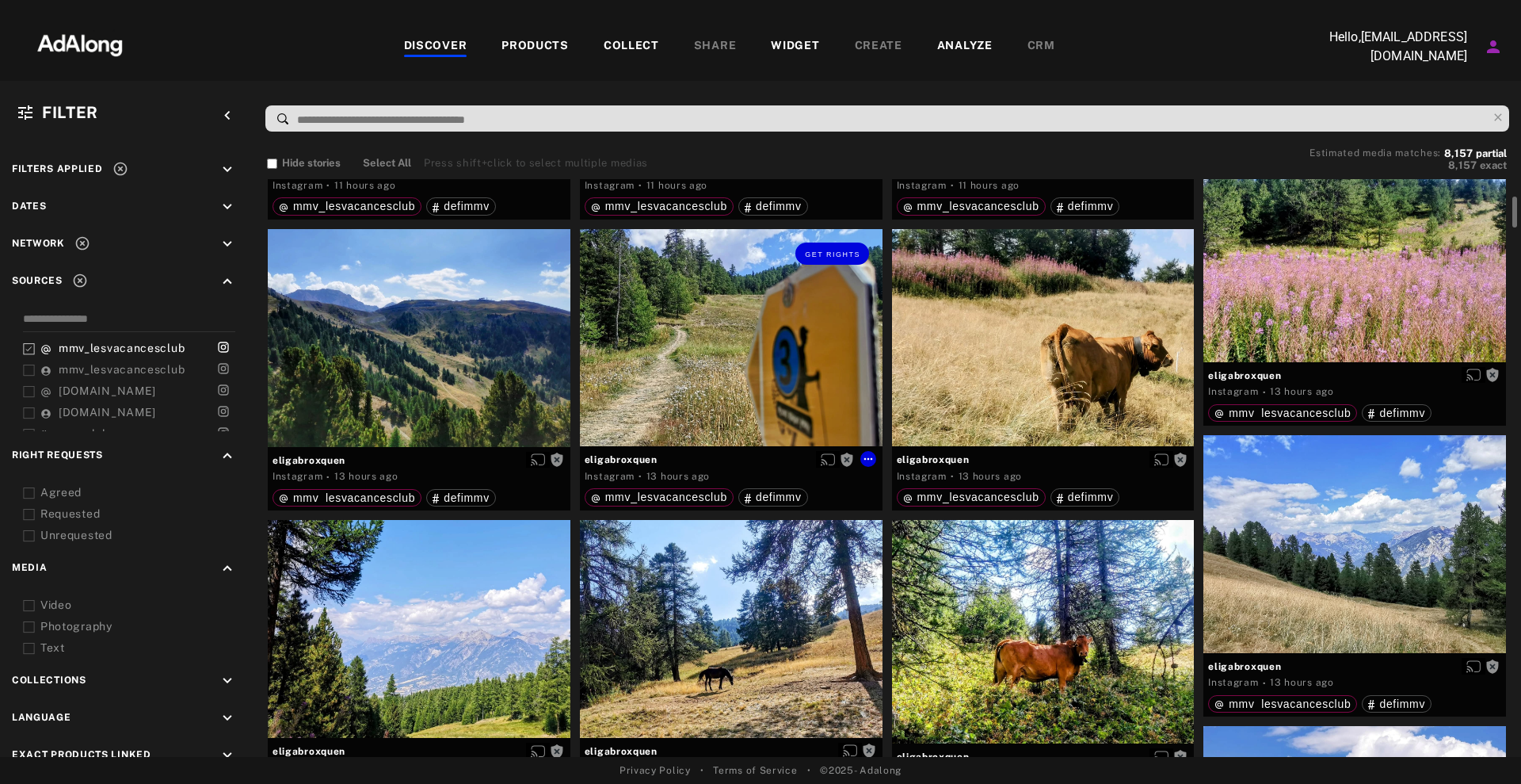
click at [746, 365] on div "Get rights" at bounding box center [731, 338] width 303 height 218
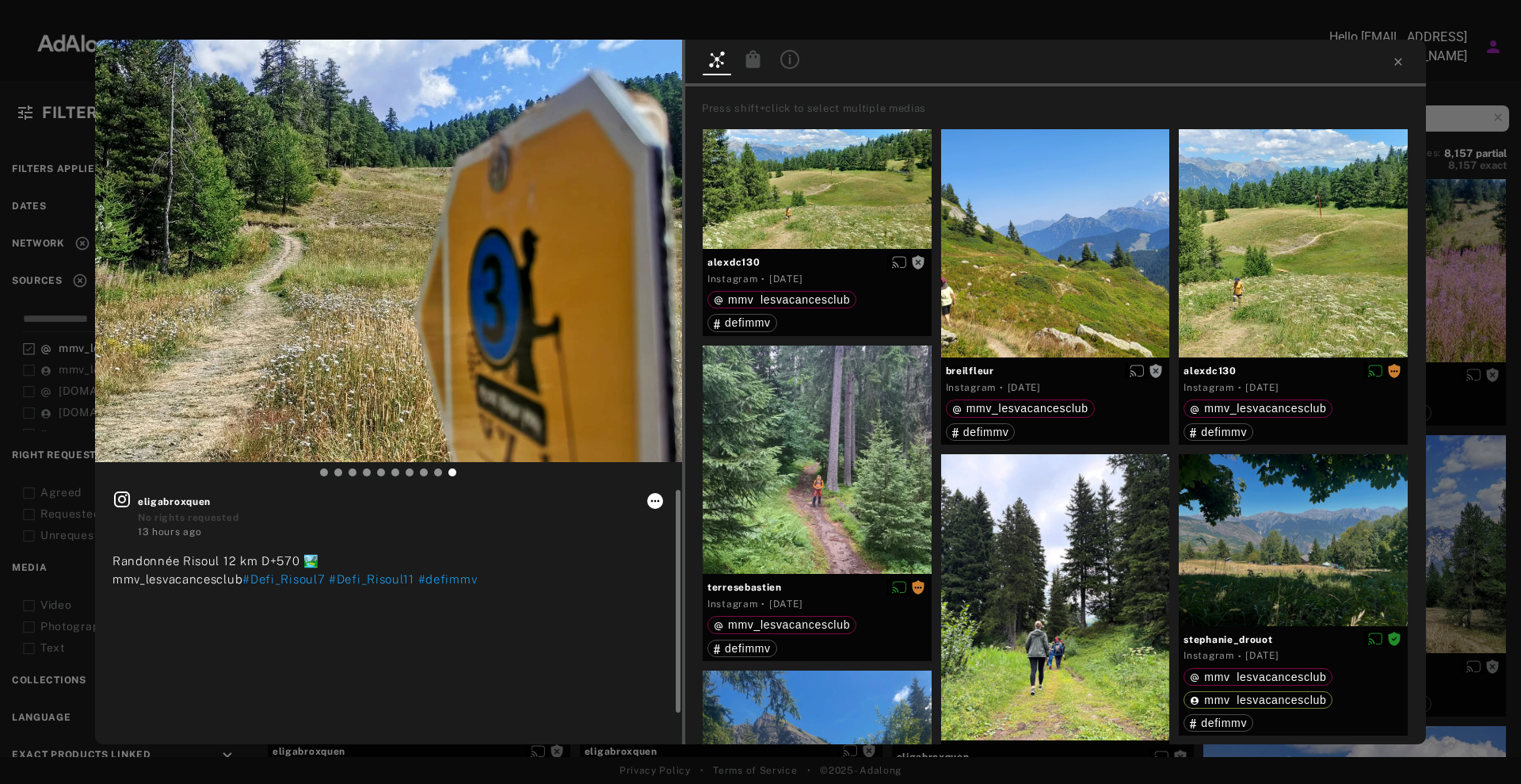
click at [651, 496] on icon at bounding box center [655, 500] width 13 height 13
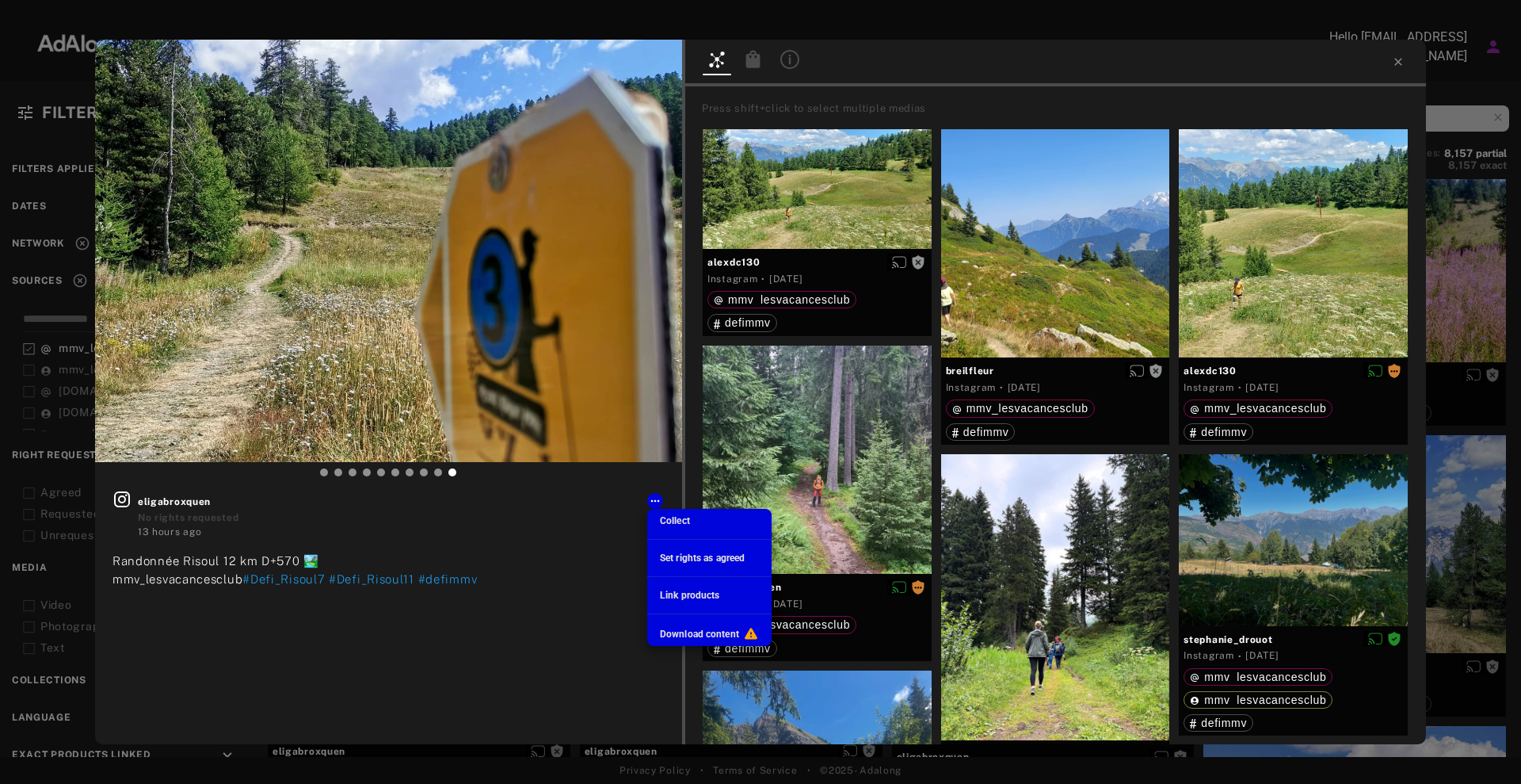
click at [622, 83] on div at bounding box center [760, 392] width 1521 height 784
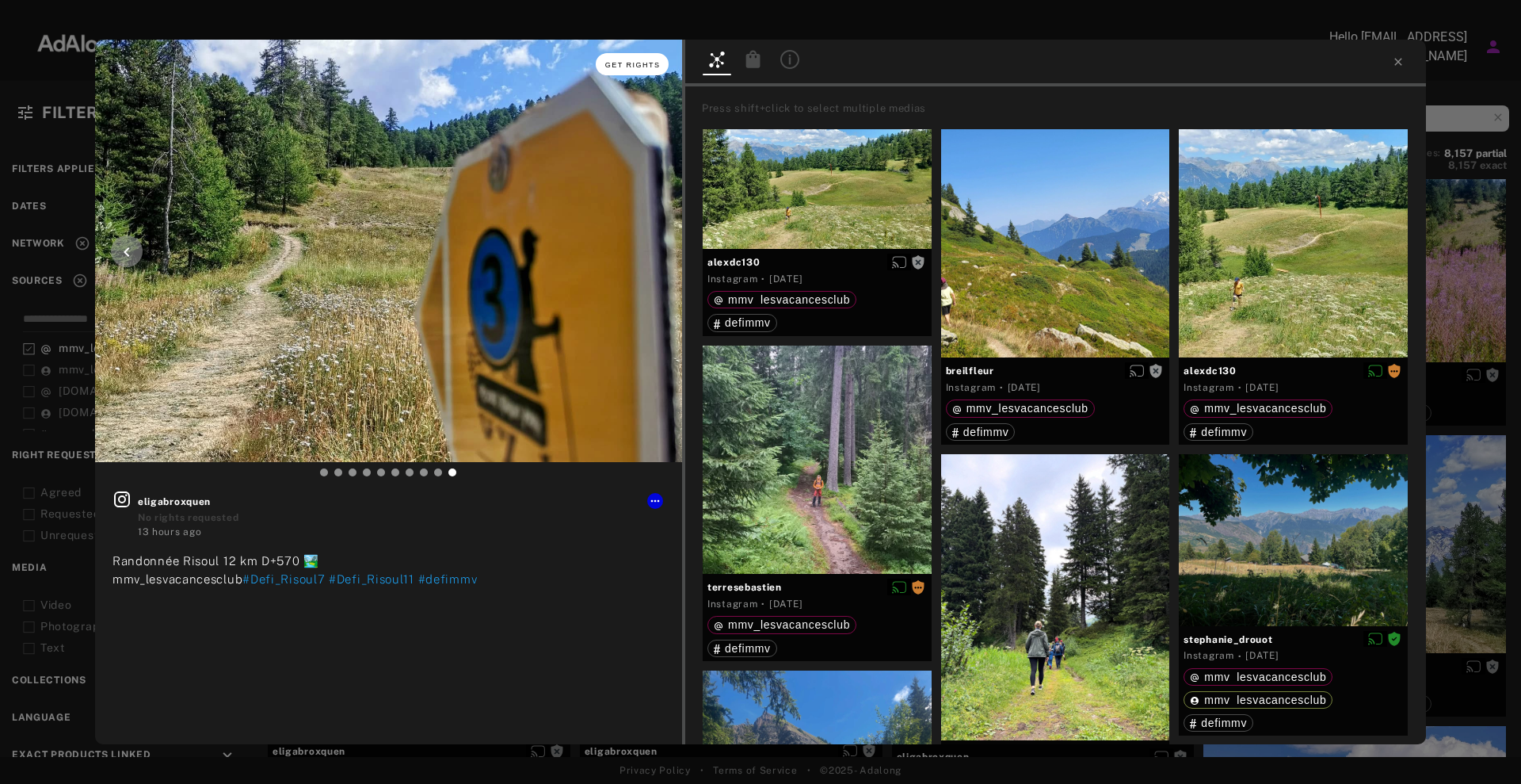
click at [632, 62] on span "Get rights" at bounding box center [633, 64] width 56 height 8
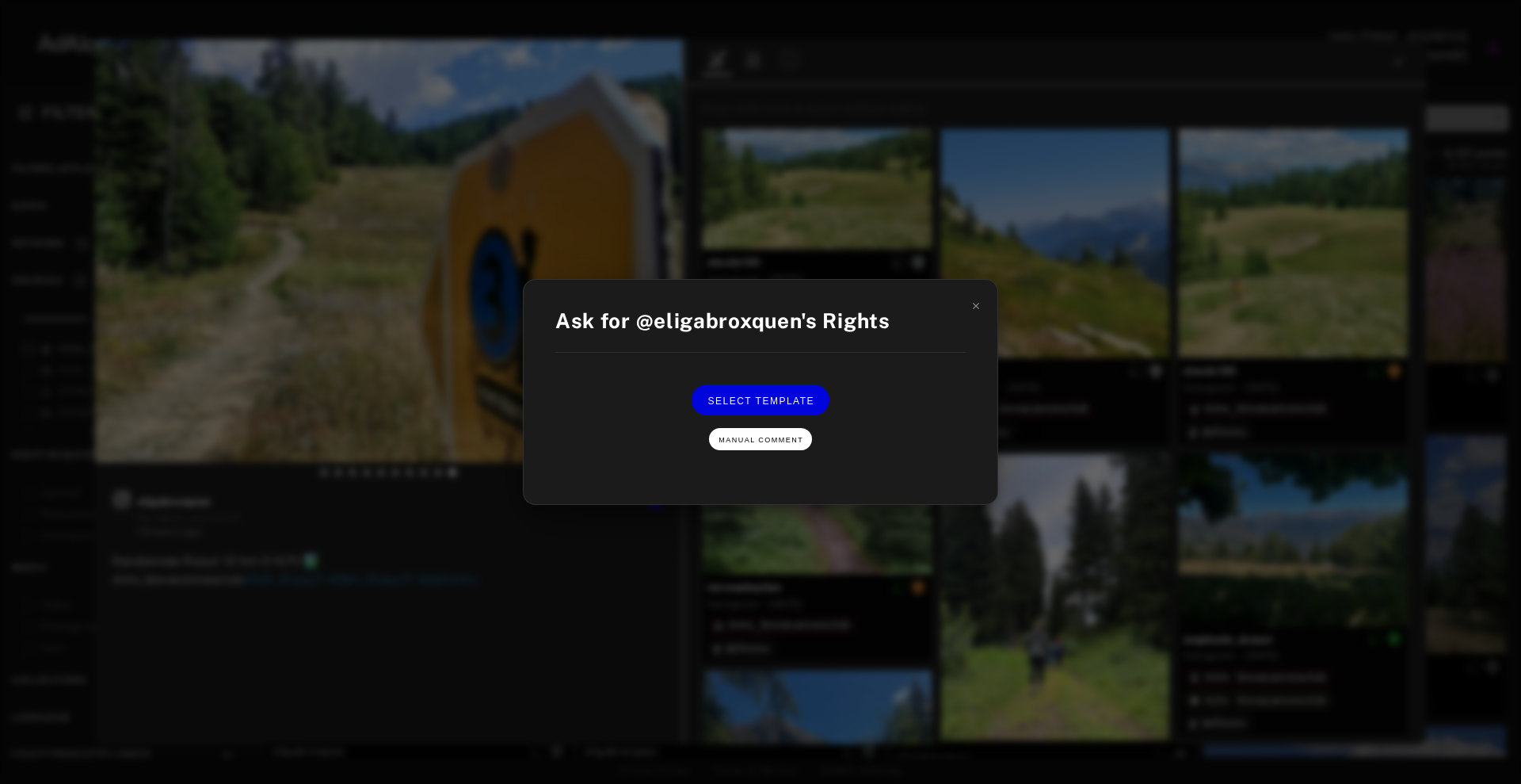
click at [767, 441] on span "Manual Comment" at bounding box center [761, 439] width 85 height 8
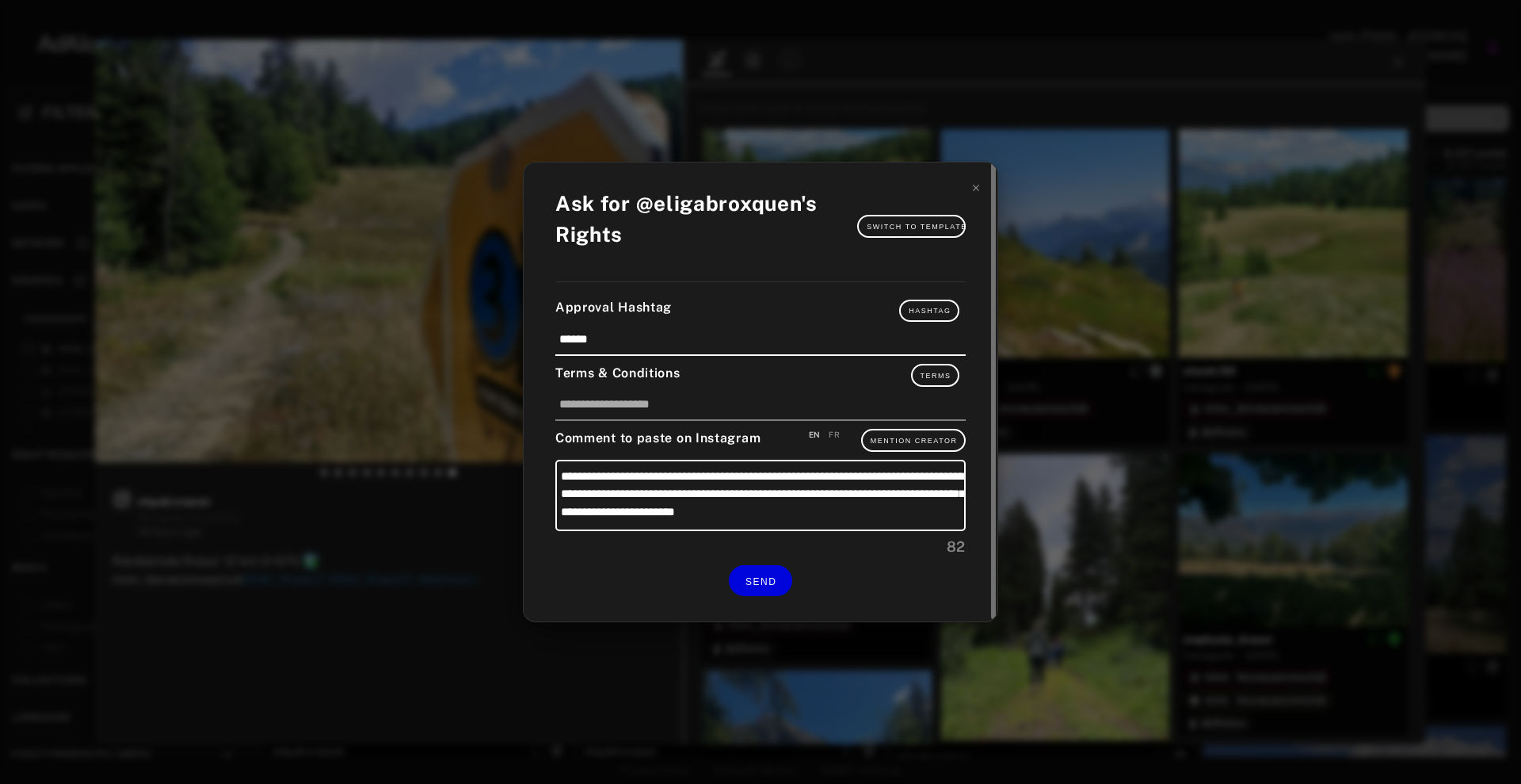
click at [836, 437] on div "FR" at bounding box center [834, 434] width 11 height 12
type textarea "**********"
drag, startPoint x: 613, startPoint y: 507, endPoint x: 929, endPoint y: 494, distance: 316.3
click at [929, 494] on textarea "**********" at bounding box center [761, 495] width 410 height 71
click at [976, 190] on icon at bounding box center [976, 187] width 11 height 11
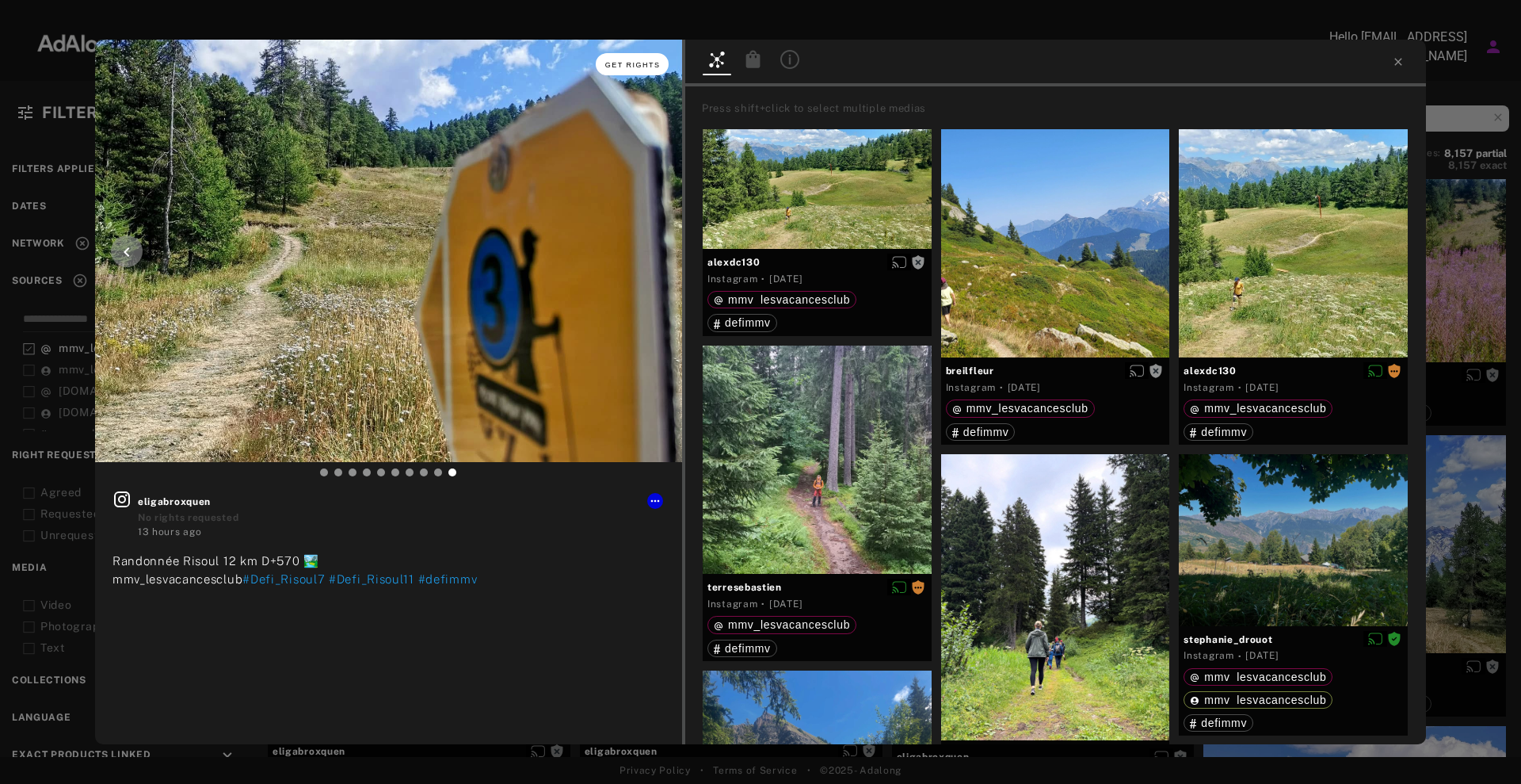
click at [631, 62] on span "Get rights" at bounding box center [633, 64] width 56 height 8
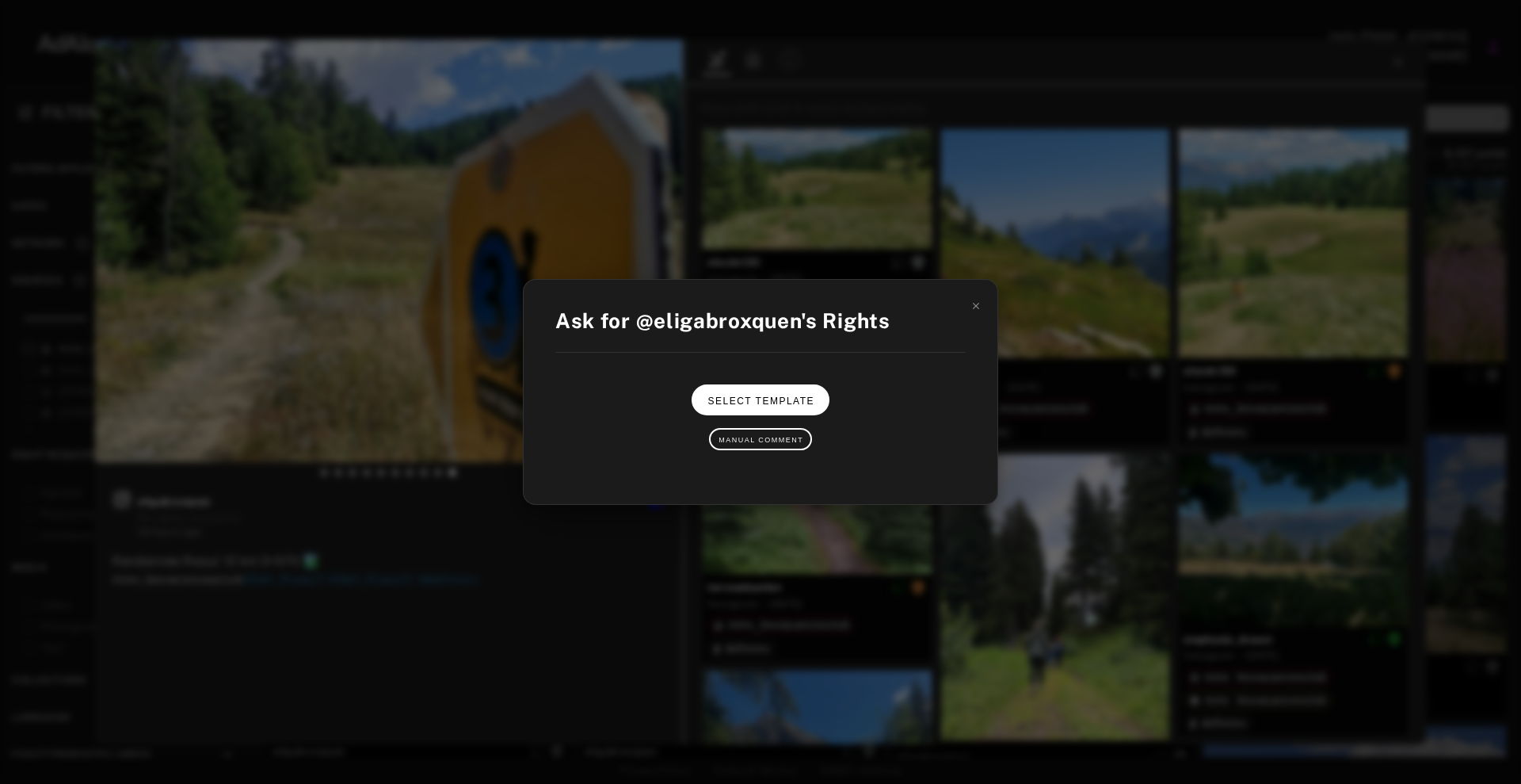
click at [758, 401] on span "Select Template" at bounding box center [761, 400] width 107 height 11
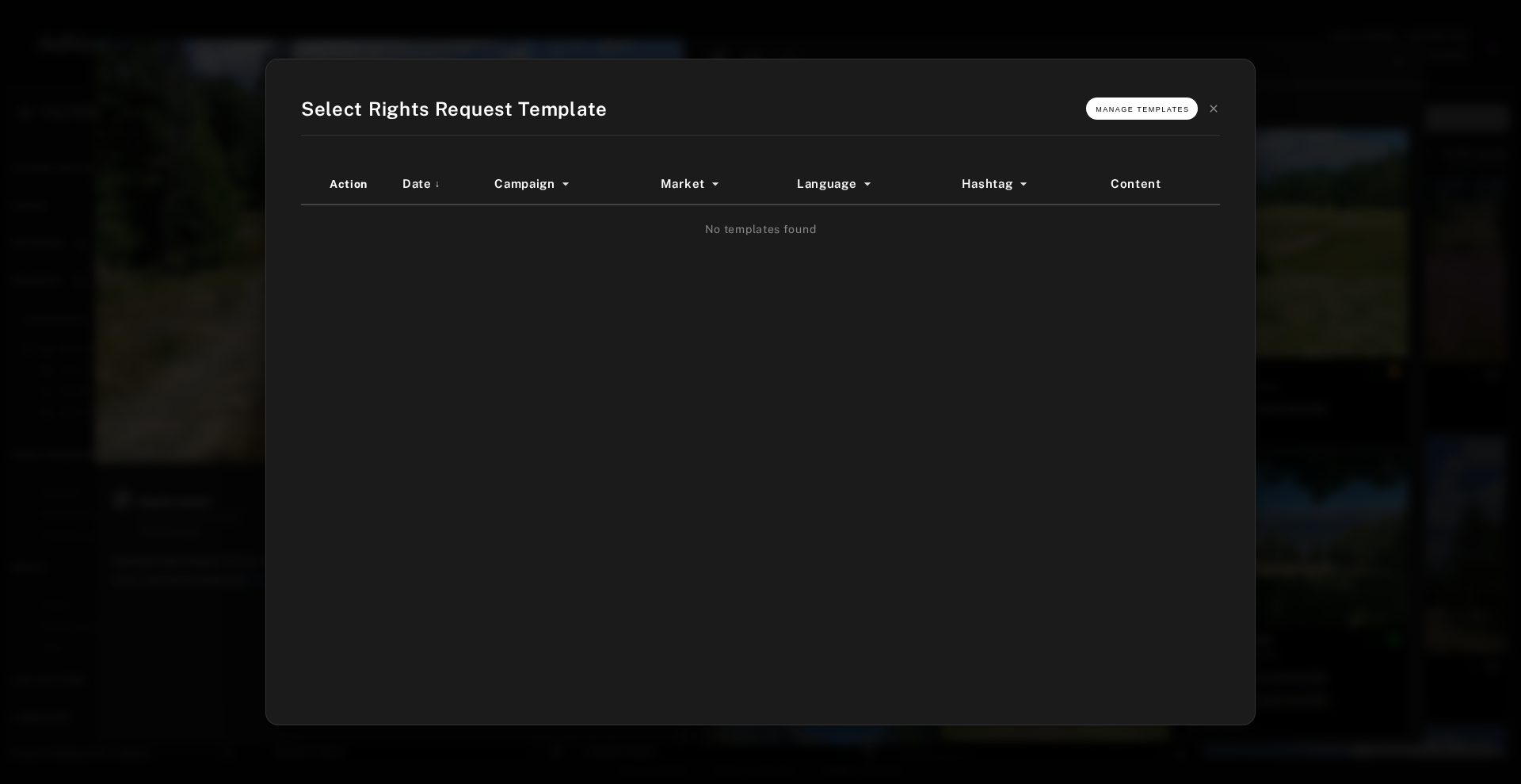
click at [1120, 103] on button "Manage Templates" at bounding box center [1142, 109] width 112 height 22
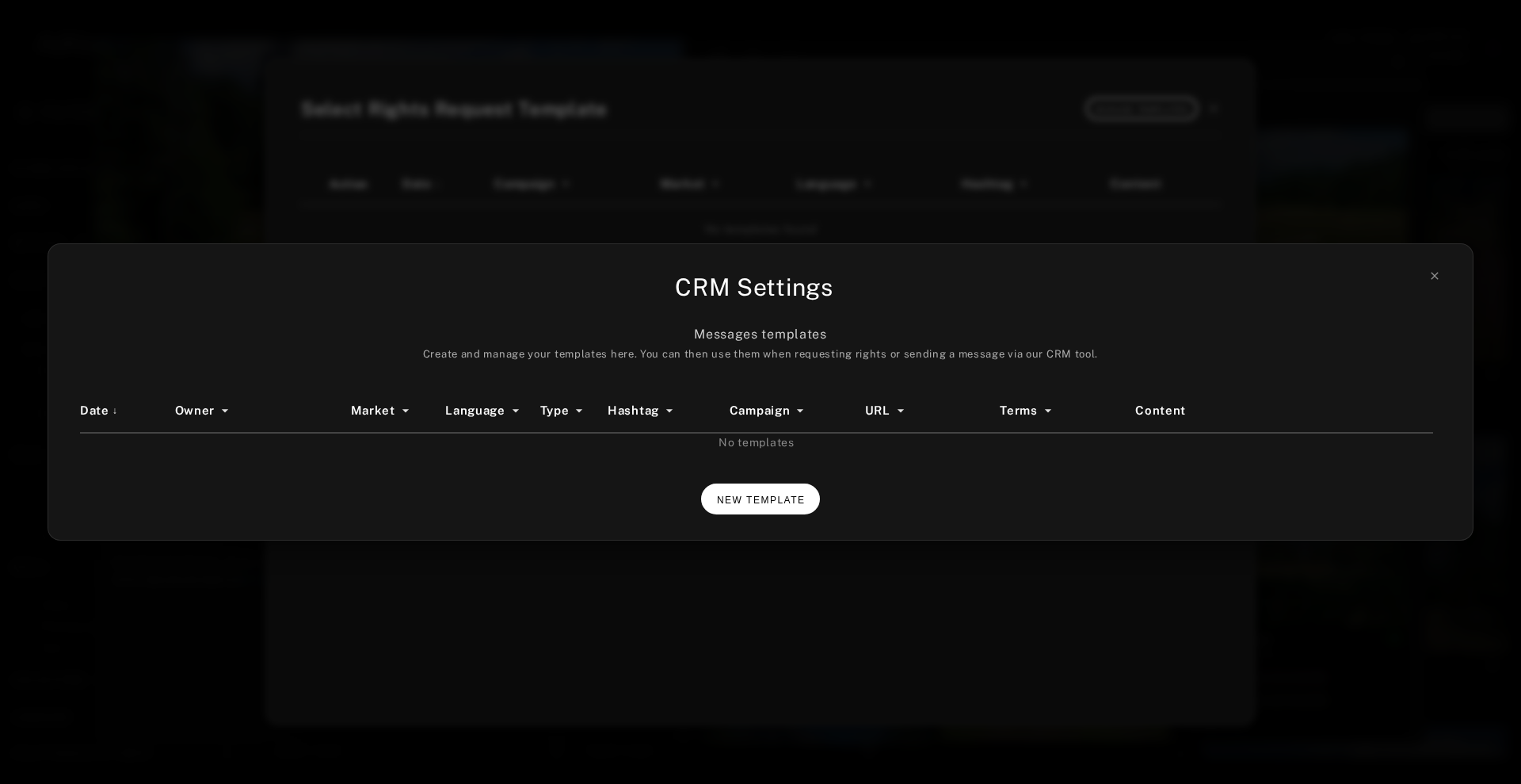
click at [749, 497] on span "NEW TEMPLATE" at bounding box center [762, 499] width 89 height 11
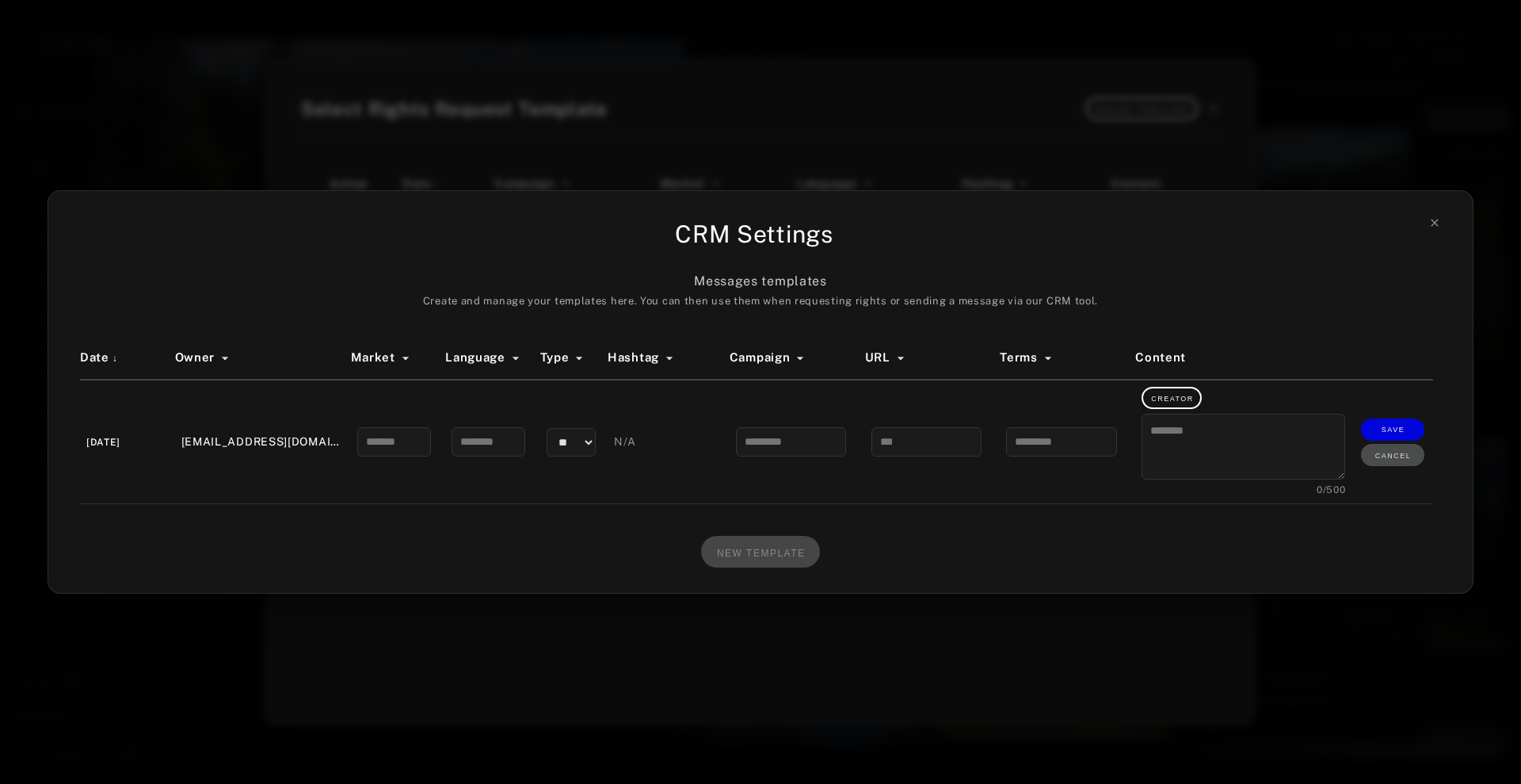
click at [831, 539] on div "NEW TEMPLATE" at bounding box center [761, 551] width 1361 height 31
click at [581, 437] on select "** **" at bounding box center [570, 441] width 49 height 28
click at [674, 450] on td "N/A" at bounding box center [669, 442] width 122 height 125
click at [800, 438] on input at bounding box center [791, 442] width 110 height 29
click at [958, 405] on td at bounding box center [933, 442] width 135 height 125
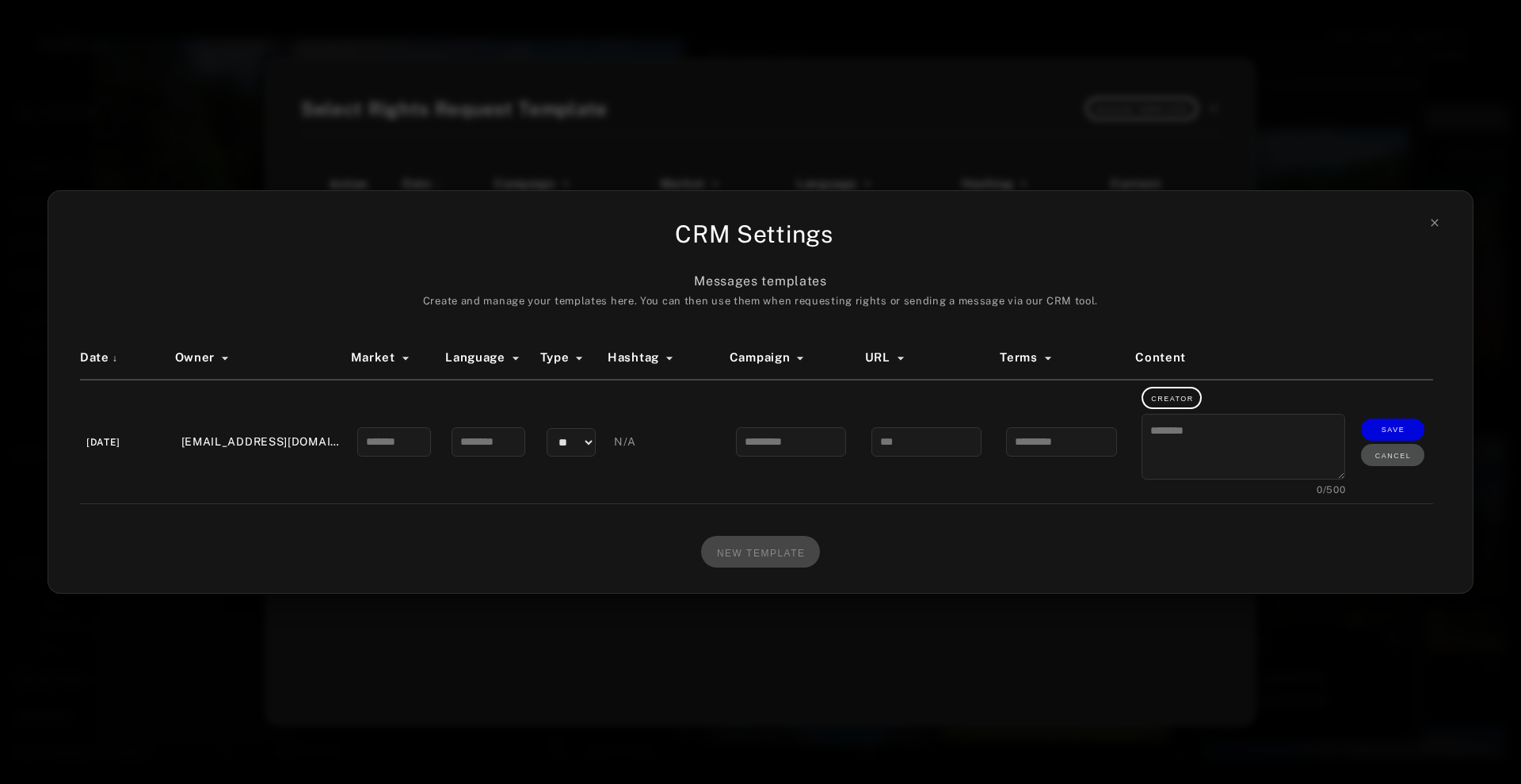
click at [1424, 222] on div "CRM Settings" at bounding box center [754, 234] width 1348 height 36
click at [1437, 222] on icon at bounding box center [1435, 222] width 13 height 13
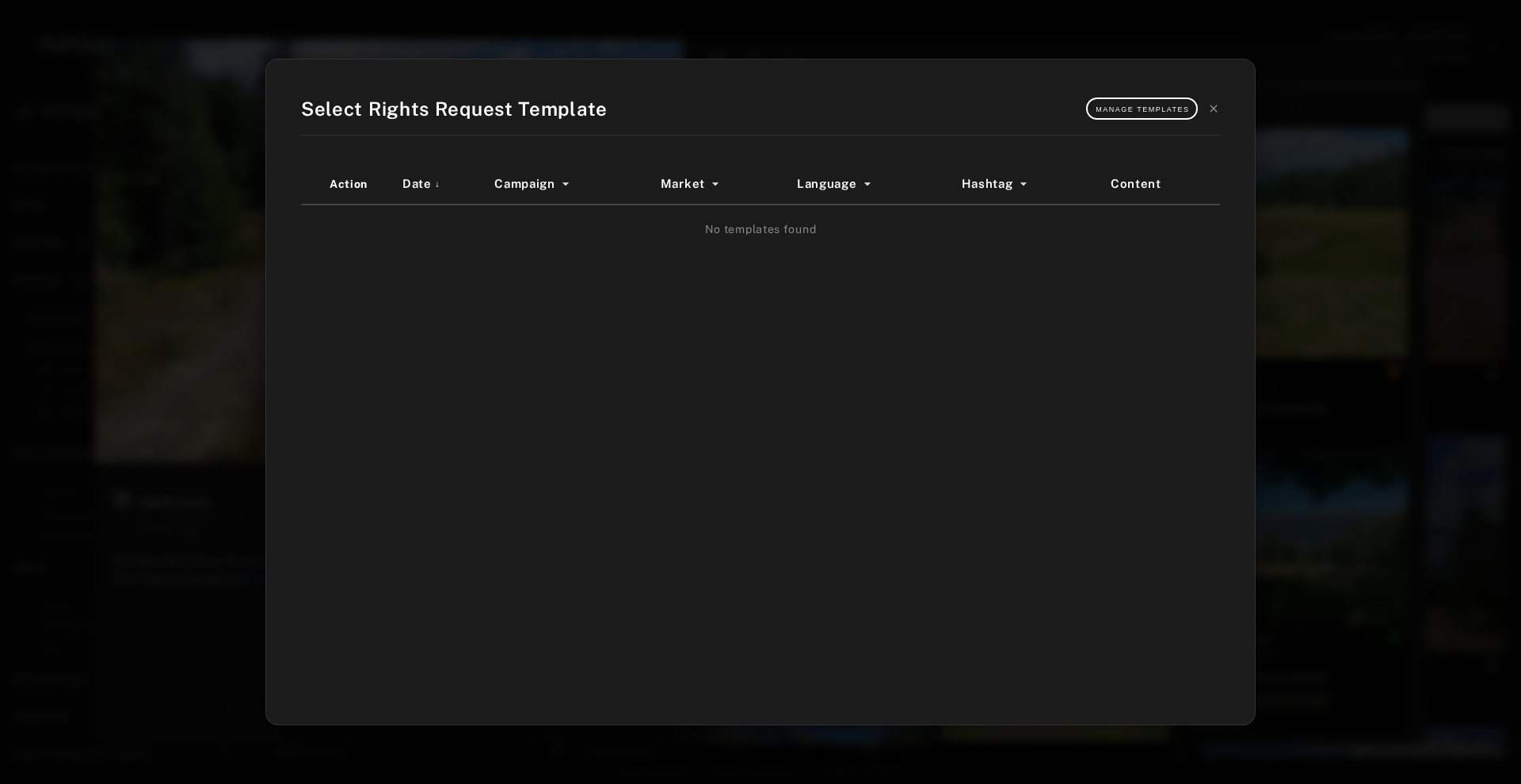
click at [1223, 103] on div "Select Rights Request Template Manage Templates Action Date ↓ Campaign Market L…" at bounding box center [761, 392] width 951 height 627
click at [1213, 108] on icon at bounding box center [1213, 108] width 7 height 7
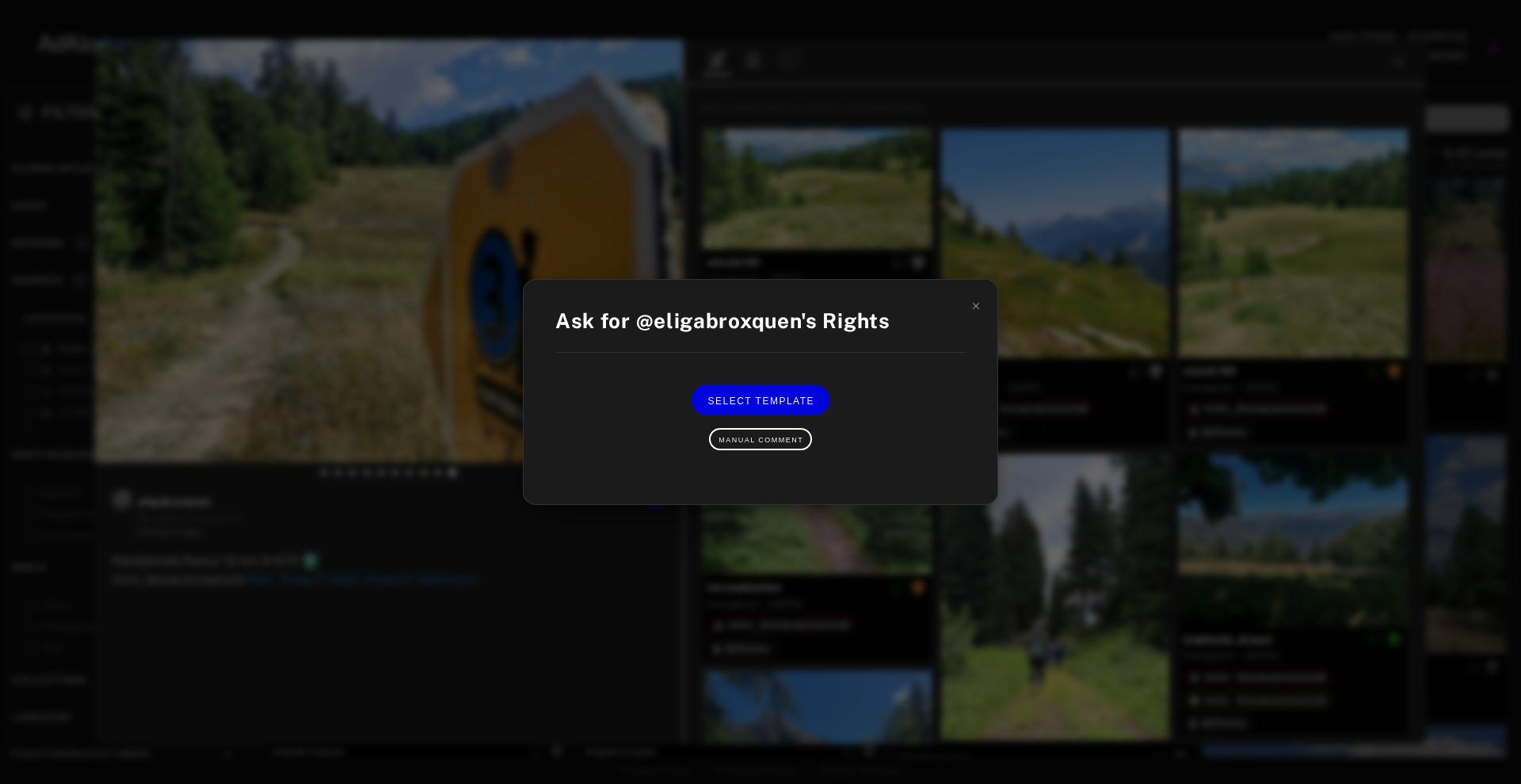
click at [976, 310] on div at bounding box center [976, 305] width 11 height 19
click at [976, 307] on icon at bounding box center [976, 305] width 11 height 11
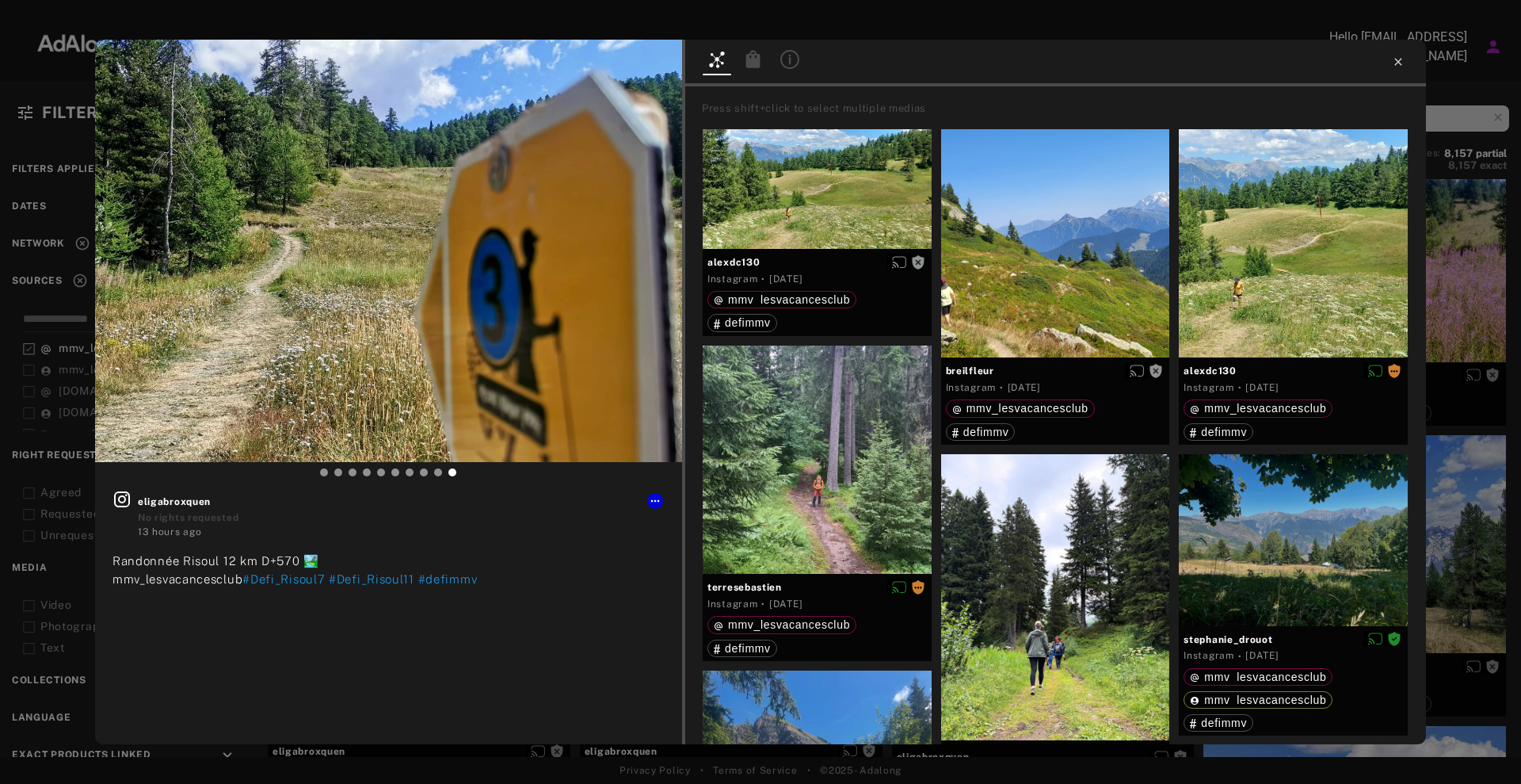
click at [1395, 60] on icon at bounding box center [1398, 62] width 13 height 13
